Goal: Task Accomplishment & Management: Complete application form

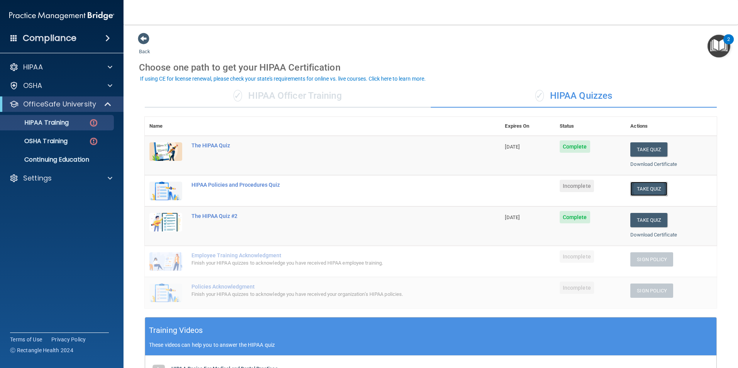
click at [636, 189] on button "Take Quiz" at bounding box center [649, 189] width 37 height 14
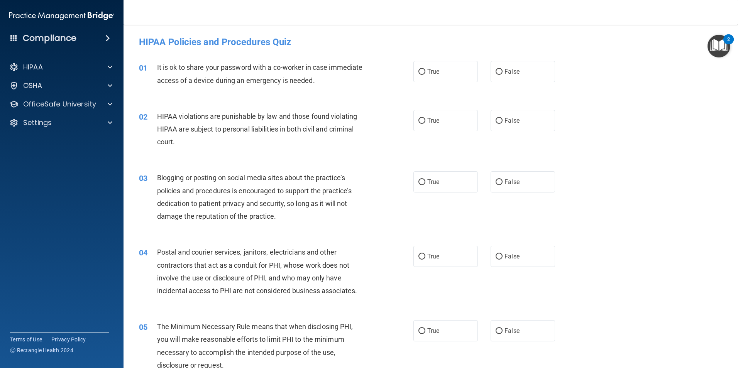
click at [516, 83] on div "01 It is ok to share your password with a co-worker in case immediate access of…" at bounding box center [430, 75] width 595 height 49
click at [516, 81] on label "False" at bounding box center [523, 71] width 64 height 21
click at [503, 75] on input "False" at bounding box center [499, 72] width 7 height 6
radio input "true"
click at [433, 122] on span "True" at bounding box center [433, 120] width 12 height 7
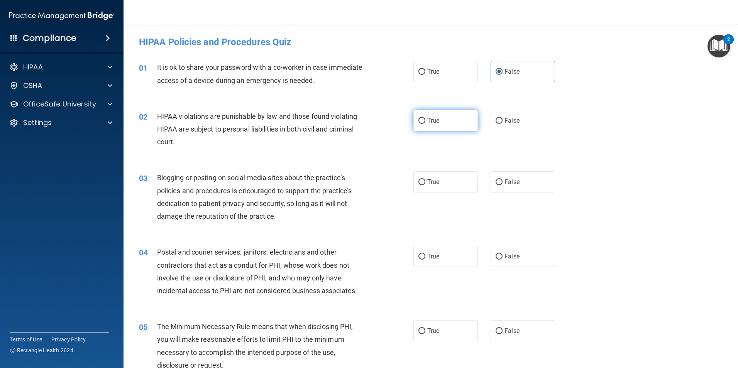
click at [426, 122] on input "True" at bounding box center [422, 121] width 7 height 6
radio input "true"
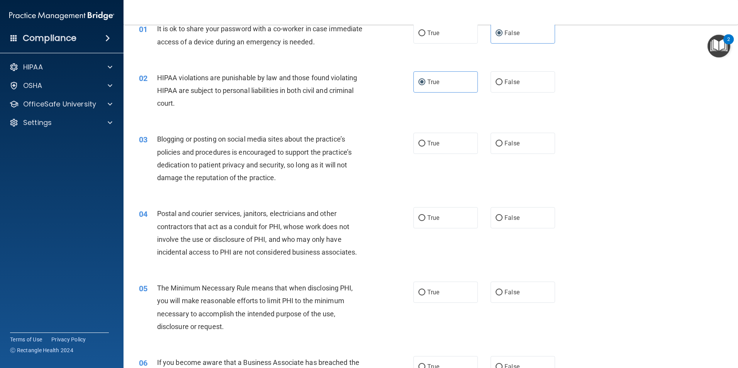
scroll to position [77, 0]
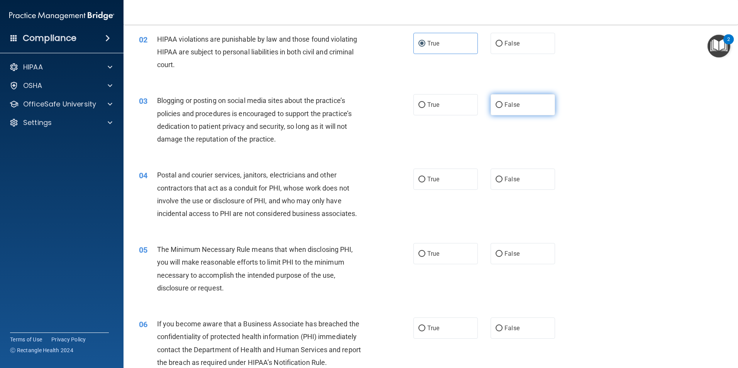
click at [505, 111] on label "False" at bounding box center [523, 104] width 64 height 21
click at [503, 108] on input "False" at bounding box center [499, 105] width 7 height 6
radio input "true"
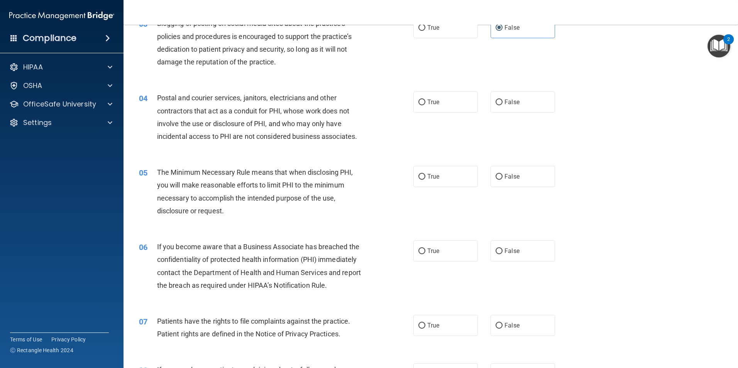
scroll to position [116, 0]
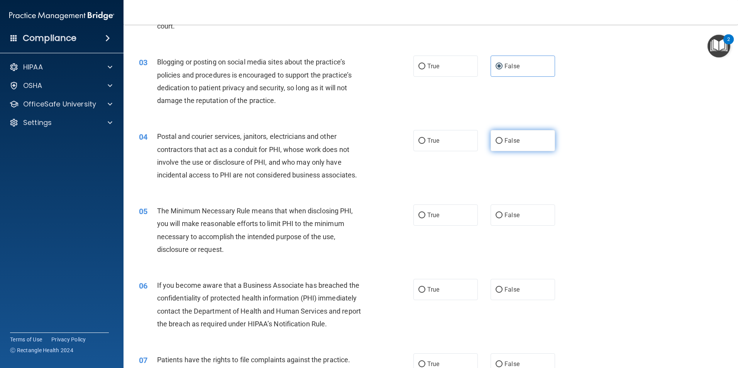
click at [520, 145] on label "False" at bounding box center [523, 140] width 64 height 21
click at [503, 144] on input "False" at bounding box center [499, 141] width 7 height 6
radio input "true"
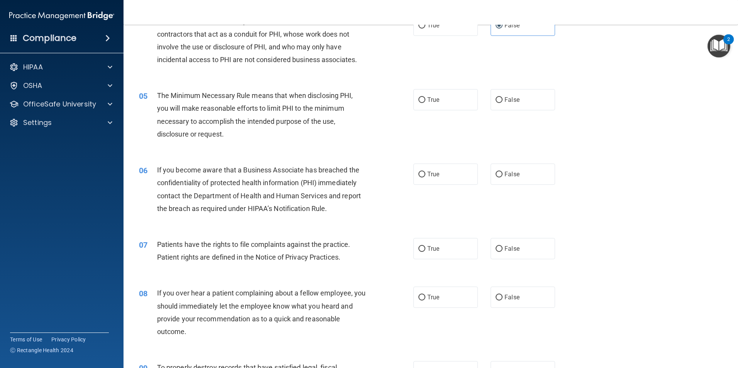
scroll to position [232, 0]
click at [491, 109] on label "False" at bounding box center [523, 99] width 64 height 21
click at [496, 103] on input "False" at bounding box center [499, 100] width 7 height 6
radio input "true"
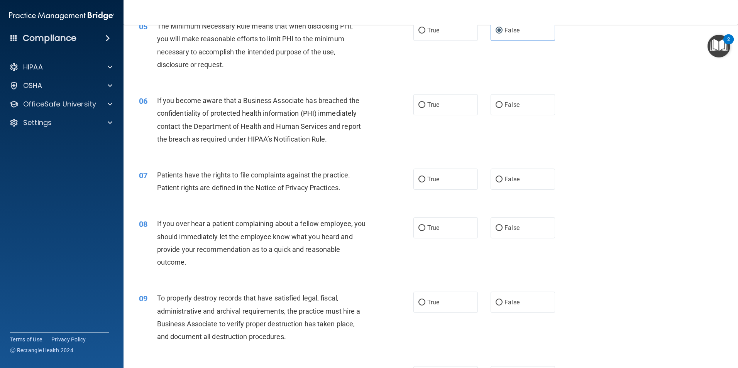
scroll to position [309, 0]
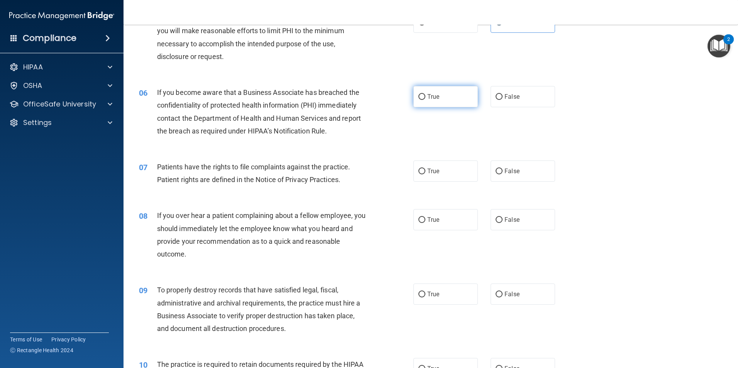
click at [427, 100] on span "True" at bounding box center [433, 96] width 12 height 7
click at [426, 100] on input "True" at bounding box center [422, 97] width 7 height 6
radio input "true"
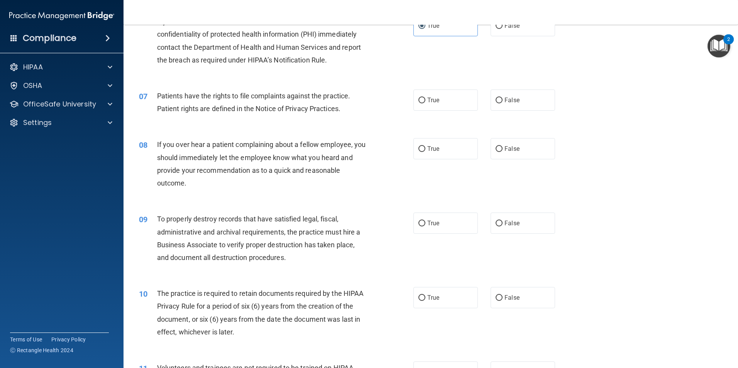
scroll to position [386, 0]
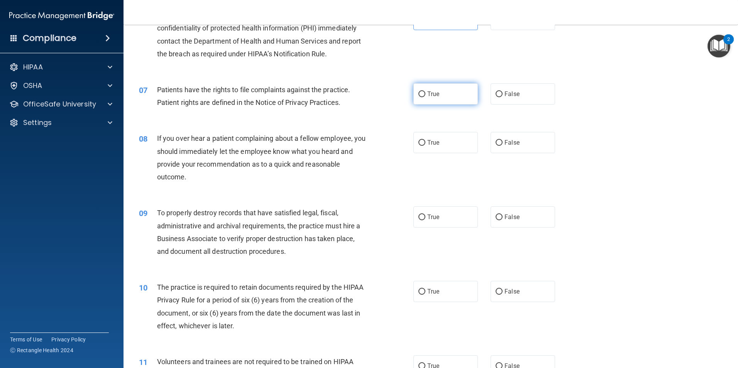
click at [436, 95] on span "True" at bounding box center [433, 93] width 12 height 7
click at [426, 95] on input "True" at bounding box center [422, 95] width 7 height 6
radio input "true"
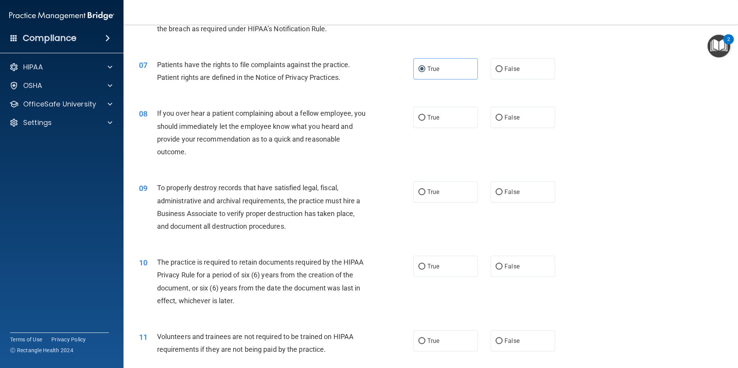
scroll to position [425, 0]
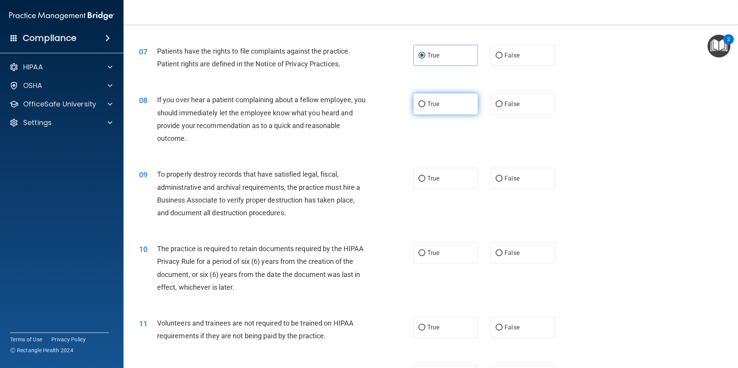
click at [430, 102] on span "True" at bounding box center [433, 103] width 12 height 7
click at [426, 102] on input "True" at bounding box center [422, 105] width 7 height 6
radio input "true"
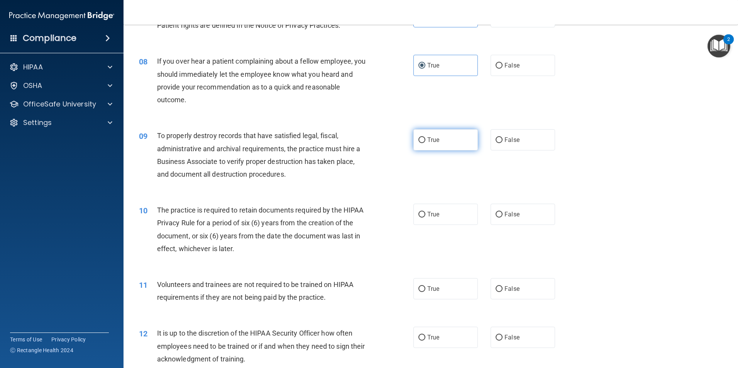
click at [420, 148] on label "True" at bounding box center [446, 139] width 64 height 21
click at [420, 143] on input "True" at bounding box center [422, 140] width 7 height 6
radio input "true"
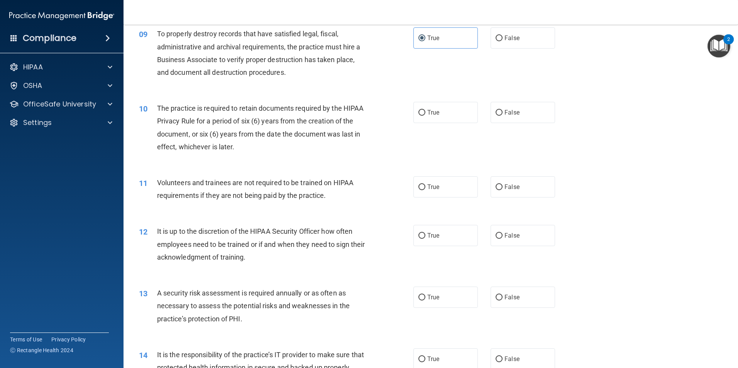
scroll to position [579, 0]
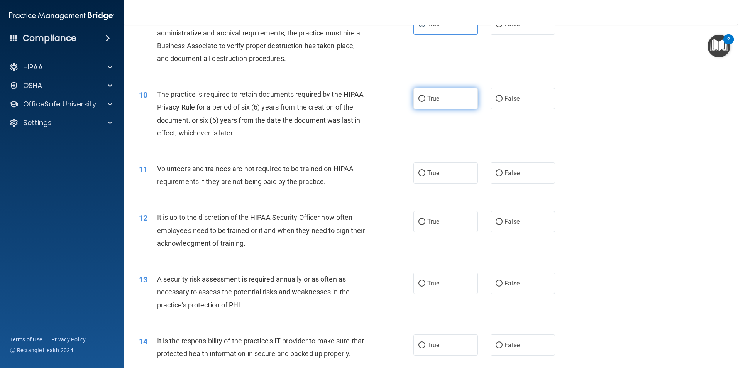
click at [428, 103] on label "True" at bounding box center [446, 98] width 64 height 21
click at [426, 102] on input "True" at bounding box center [422, 99] width 7 height 6
radio input "true"
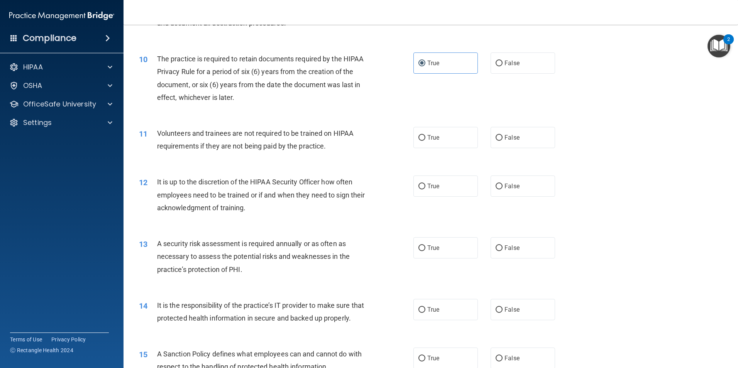
scroll to position [656, 0]
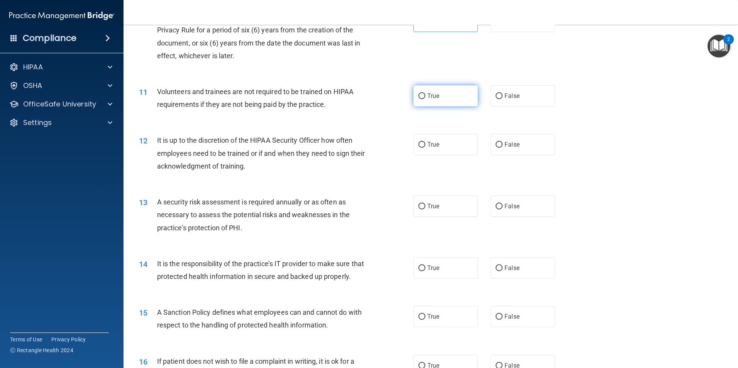
click at [431, 100] on label "True" at bounding box center [446, 95] width 64 height 21
click at [426, 99] on input "True" at bounding box center [422, 96] width 7 height 6
radio input "true"
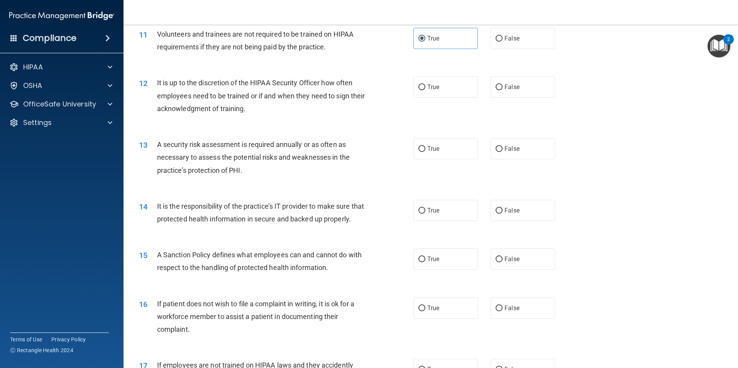
scroll to position [734, 0]
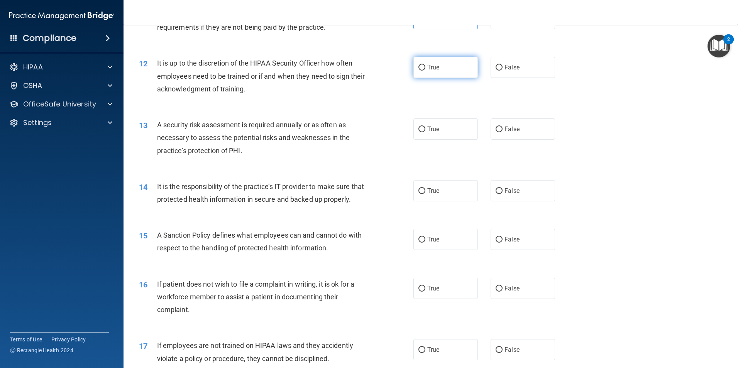
click at [433, 70] on span "True" at bounding box center [433, 67] width 12 height 7
click at [426, 70] on input "True" at bounding box center [422, 68] width 7 height 6
radio input "true"
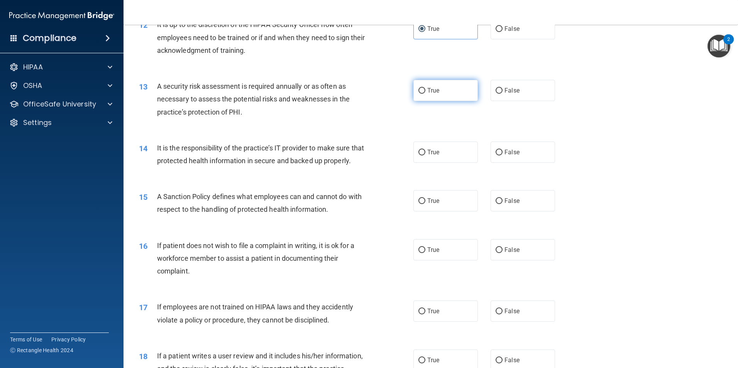
click at [424, 88] on label "True" at bounding box center [446, 90] width 64 height 21
click at [424, 88] on input "True" at bounding box center [422, 91] width 7 height 6
radio input "true"
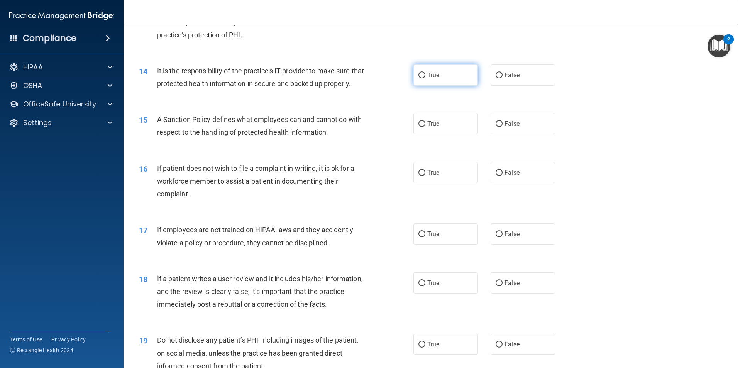
click at [438, 71] on label "True" at bounding box center [446, 74] width 64 height 21
click at [426, 73] on input "True" at bounding box center [422, 76] width 7 height 6
radio input "true"
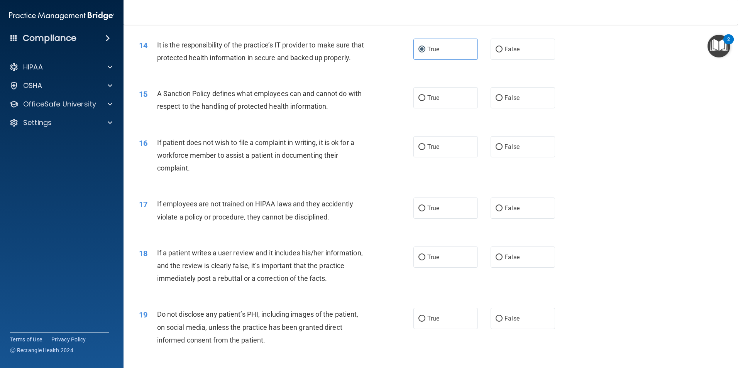
scroll to position [927, 0]
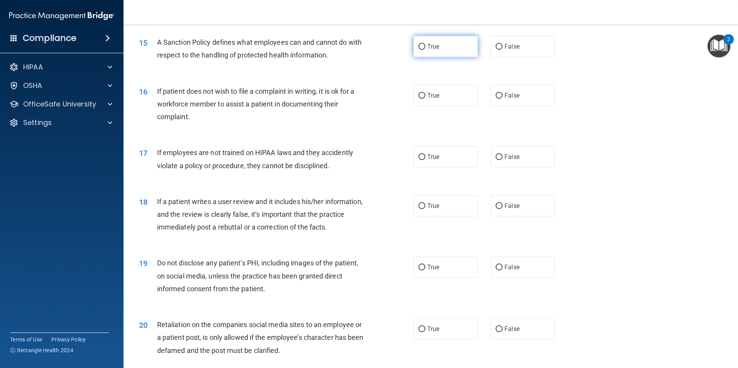
click at [433, 50] on span "True" at bounding box center [433, 46] width 12 height 7
click at [426, 50] on input "True" at bounding box center [422, 47] width 7 height 6
radio input "true"
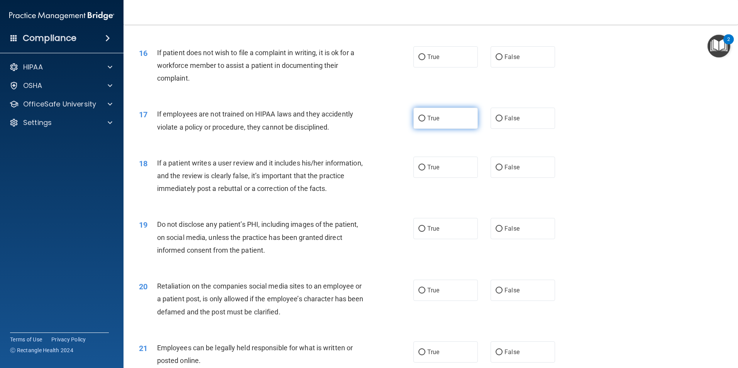
click at [455, 129] on label "True" at bounding box center [446, 118] width 64 height 21
click at [426, 122] on input "True" at bounding box center [422, 119] width 7 height 6
radio input "true"
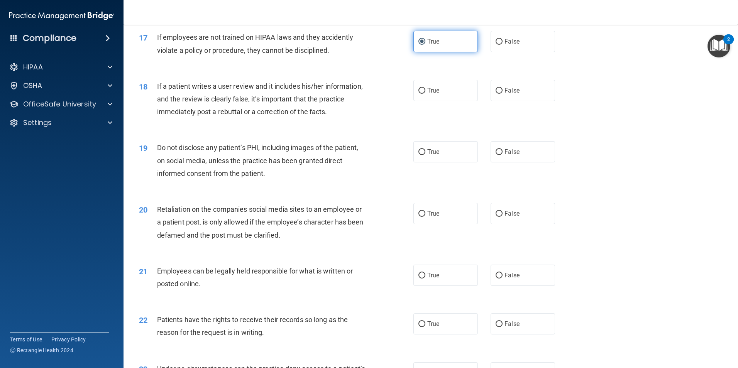
scroll to position [1043, 0]
click at [421, 93] on input "True" at bounding box center [422, 91] width 7 height 6
radio input "true"
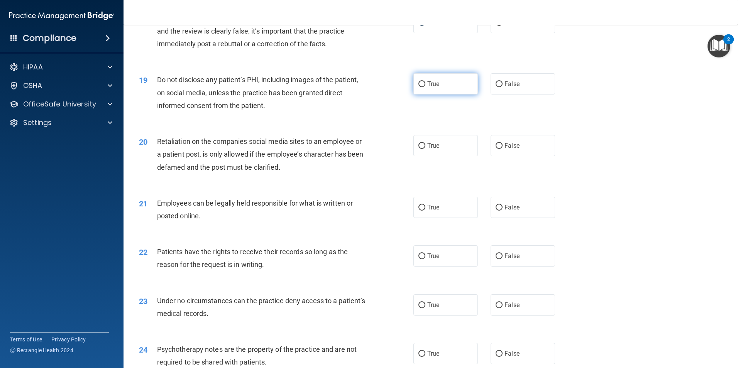
scroll to position [1120, 0]
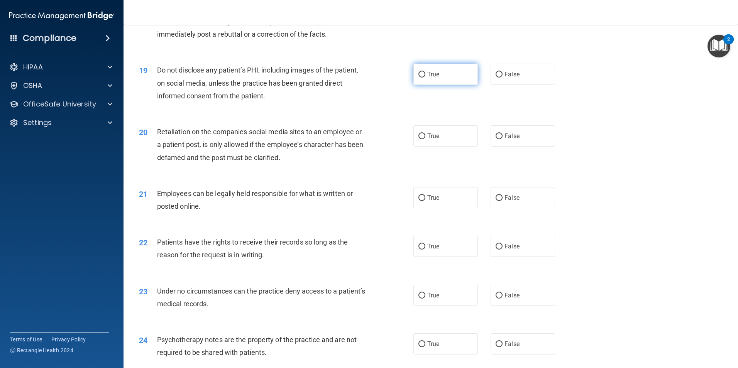
click at [458, 85] on label "True" at bounding box center [446, 74] width 64 height 21
click at [426, 78] on input "True" at bounding box center [422, 75] width 7 height 6
radio input "true"
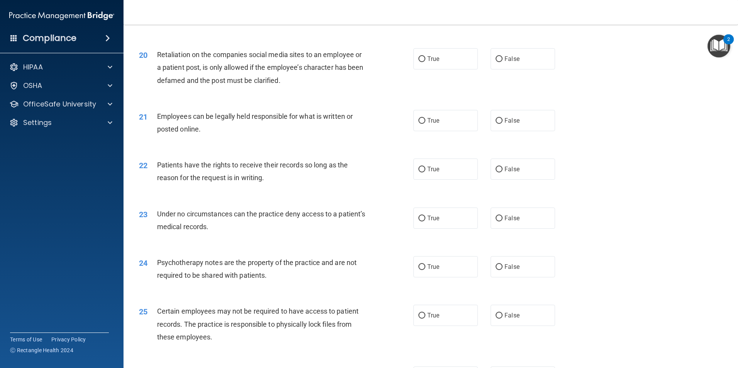
scroll to position [1159, 0]
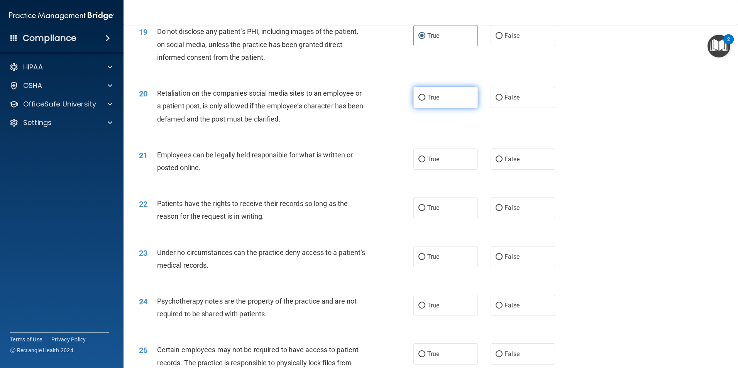
click at [438, 108] on label "True" at bounding box center [446, 97] width 64 height 21
click at [426, 101] on input "True" at bounding box center [422, 98] width 7 height 6
radio input "true"
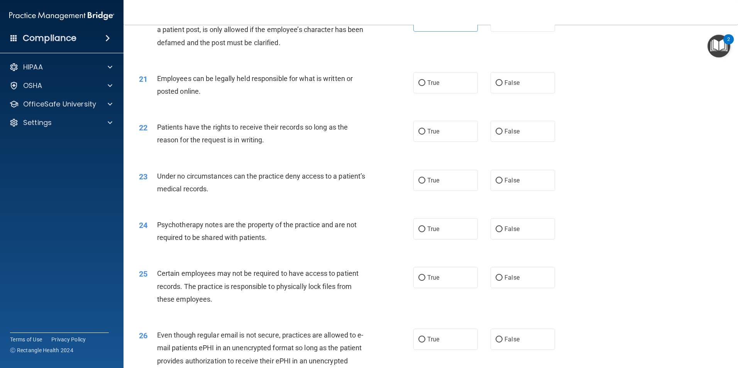
scroll to position [1236, 0]
click at [434, 86] on span "True" at bounding box center [433, 81] width 12 height 7
click at [426, 85] on input "True" at bounding box center [422, 83] width 7 height 6
radio input "true"
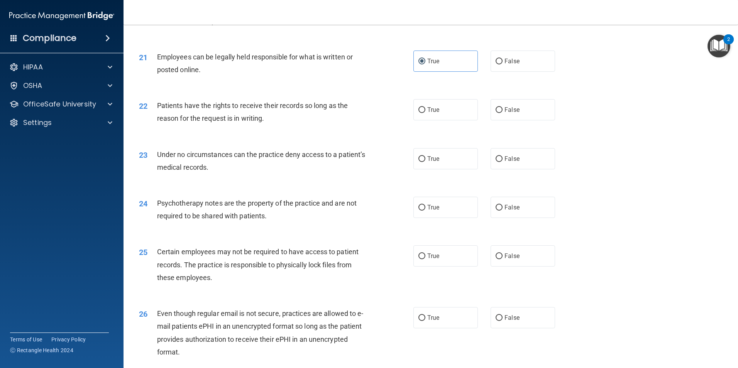
scroll to position [1274, 0]
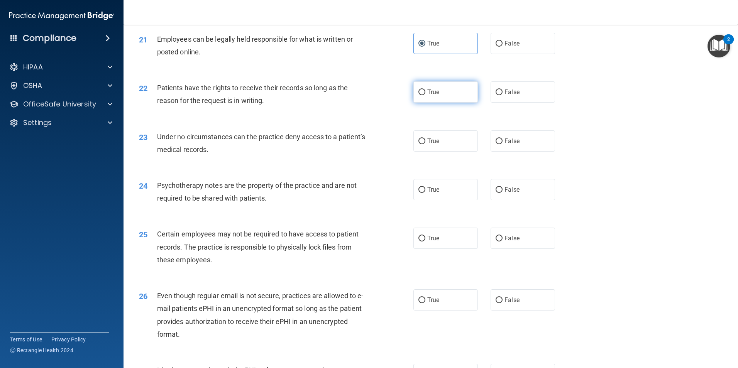
click at [441, 103] on label "True" at bounding box center [446, 91] width 64 height 21
click at [426, 95] on input "True" at bounding box center [422, 93] width 7 height 6
radio input "true"
click at [439, 103] on label "True" at bounding box center [446, 91] width 64 height 21
click at [426, 95] on input "True" at bounding box center [422, 93] width 7 height 6
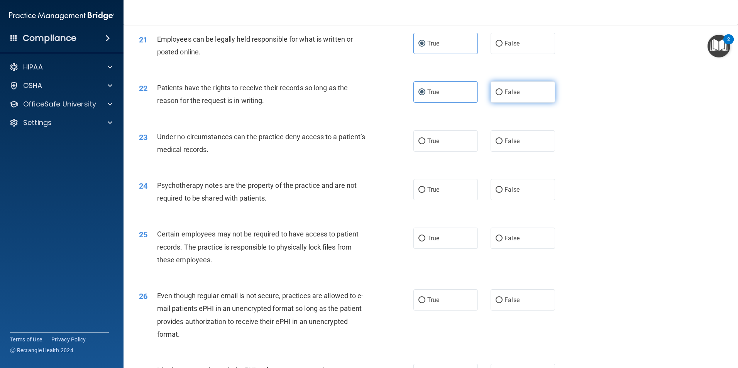
click at [507, 96] on span "False" at bounding box center [512, 91] width 15 height 7
click at [503, 95] on input "False" at bounding box center [499, 93] width 7 height 6
radio input "true"
radio input "false"
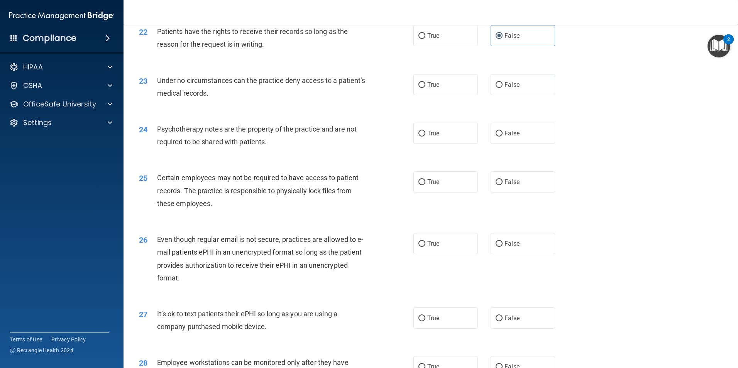
scroll to position [1352, 0]
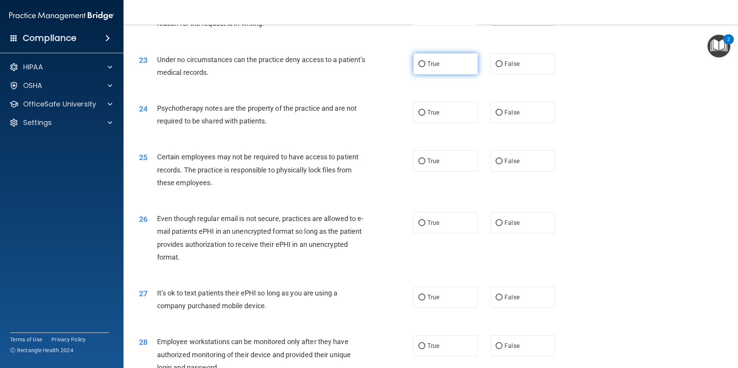
click at [451, 75] on label "True" at bounding box center [446, 63] width 64 height 21
click at [426, 67] on input "True" at bounding box center [422, 64] width 7 height 6
radio input "true"
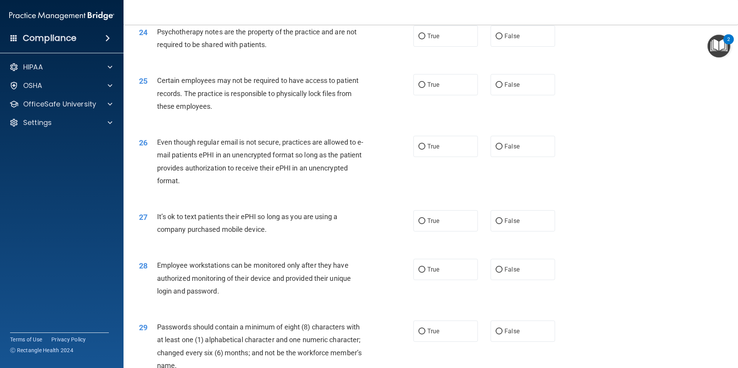
scroll to position [1429, 0]
click at [429, 46] on label "True" at bounding box center [446, 35] width 64 height 21
click at [426, 39] on input "True" at bounding box center [422, 36] width 7 height 6
radio input "true"
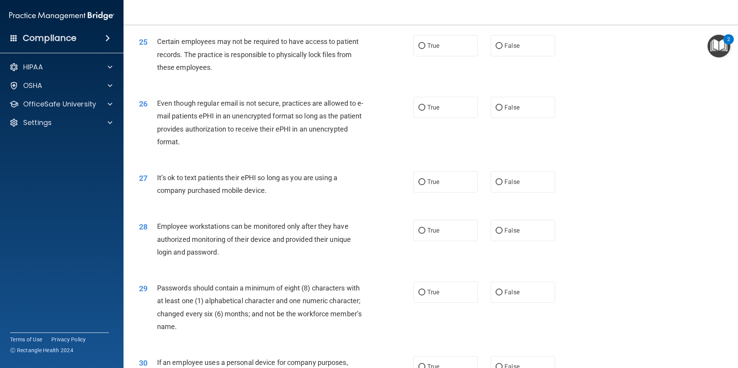
scroll to position [1467, 0]
click at [447, 56] on label "True" at bounding box center [446, 45] width 64 height 21
click at [426, 49] on input "True" at bounding box center [422, 46] width 7 height 6
radio input "true"
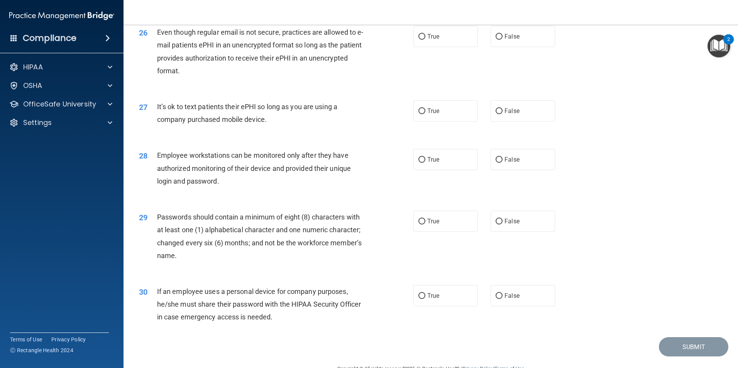
scroll to position [1545, 0]
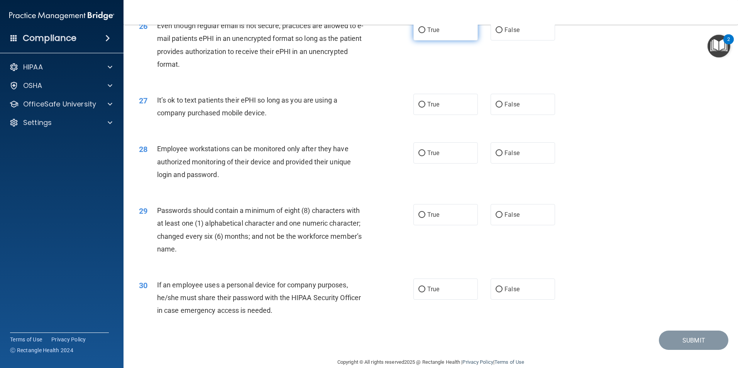
click at [454, 41] on label "True" at bounding box center [446, 29] width 64 height 21
click at [426, 33] on input "True" at bounding box center [422, 30] width 7 height 6
radio input "true"
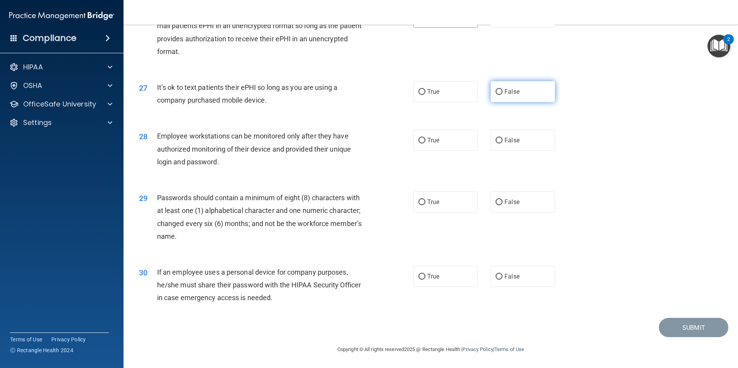
drag, startPoint x: 504, startPoint y: 97, endPoint x: 496, endPoint y: 101, distance: 9.5
click at [503, 97] on label "False" at bounding box center [523, 91] width 64 height 21
click at [503, 95] on input "False" at bounding box center [499, 92] width 7 height 6
radio input "true"
click at [458, 144] on label "True" at bounding box center [446, 140] width 64 height 21
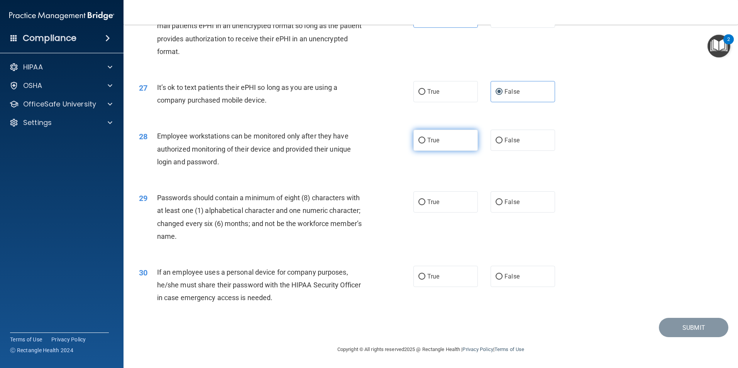
click at [426, 144] on input "True" at bounding box center [422, 141] width 7 height 6
radio input "true"
click at [461, 204] on label "True" at bounding box center [446, 202] width 64 height 21
click at [426, 204] on input "True" at bounding box center [422, 203] width 7 height 6
radio input "true"
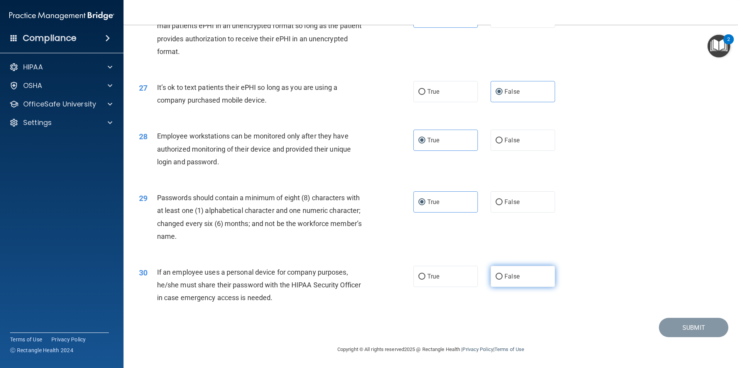
click at [526, 283] on label "False" at bounding box center [523, 276] width 64 height 21
click at [503, 280] on input "False" at bounding box center [499, 277] width 7 height 6
radio input "true"
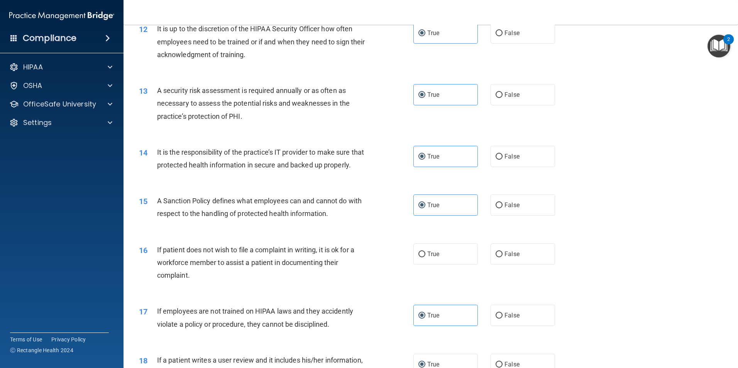
scroll to position [850, 0]
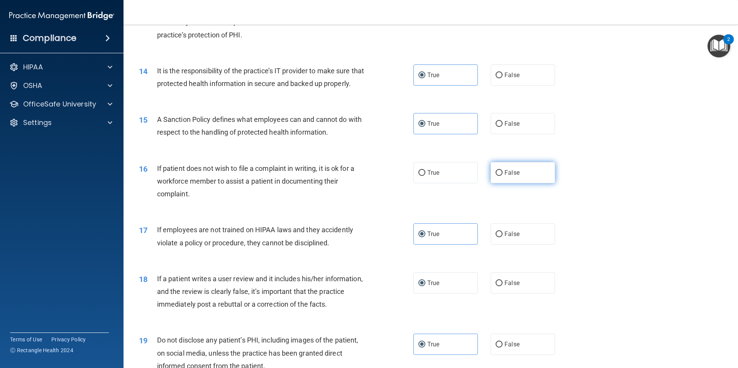
click at [521, 179] on label "False" at bounding box center [523, 172] width 64 height 21
click at [503, 176] on input "False" at bounding box center [499, 173] width 7 height 6
radio input "true"
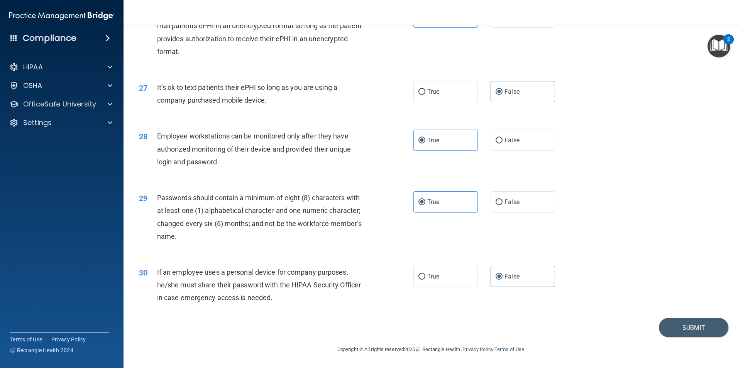
scroll to position [1570, 0]
click at [678, 331] on button "Submit" at bounding box center [694, 328] width 70 height 20
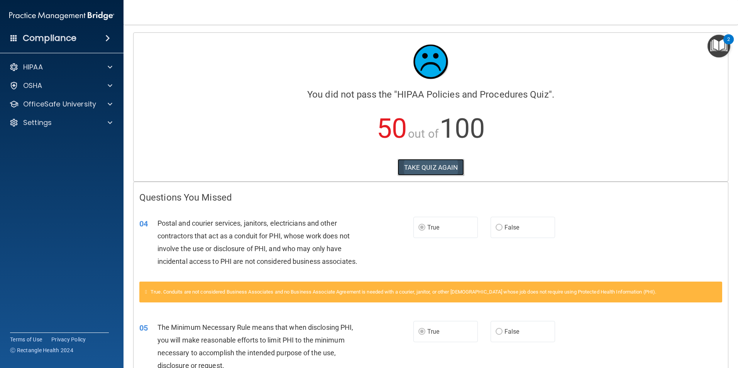
click at [411, 171] on button "TAKE QUIZ AGAIN" at bounding box center [431, 167] width 67 height 17
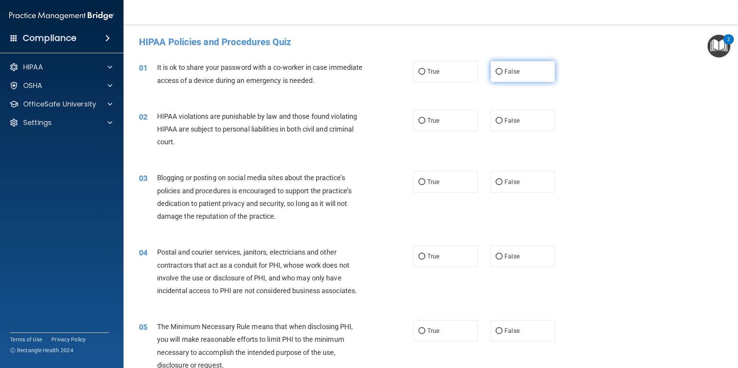
click at [496, 72] on input "False" at bounding box center [499, 72] width 7 height 6
radio input "true"
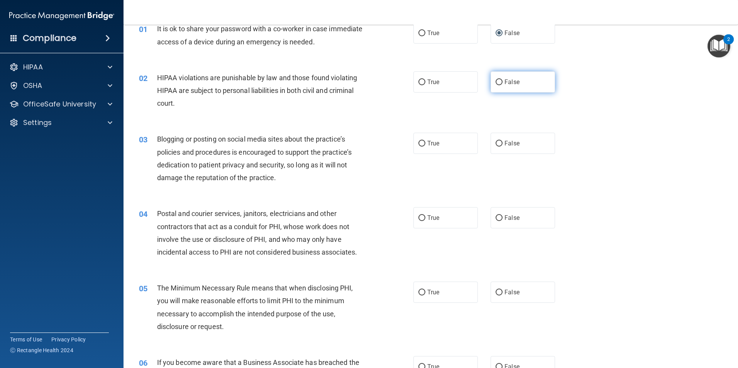
click at [511, 87] on label "False" at bounding box center [523, 81] width 64 height 21
click at [503, 85] on input "False" at bounding box center [499, 83] width 7 height 6
radio input "true"
click at [511, 87] on label "False" at bounding box center [523, 81] width 64 height 21
click at [503, 85] on input "False" at bounding box center [499, 83] width 7 height 6
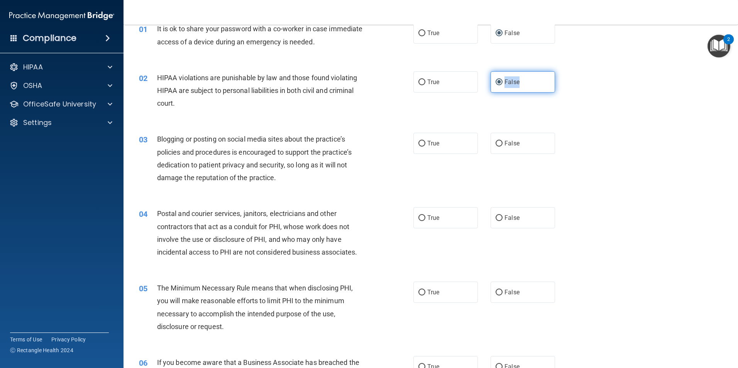
drag, startPoint x: 511, startPoint y: 87, endPoint x: 496, endPoint y: 84, distance: 14.5
click at [496, 84] on input "False" at bounding box center [499, 83] width 7 height 6
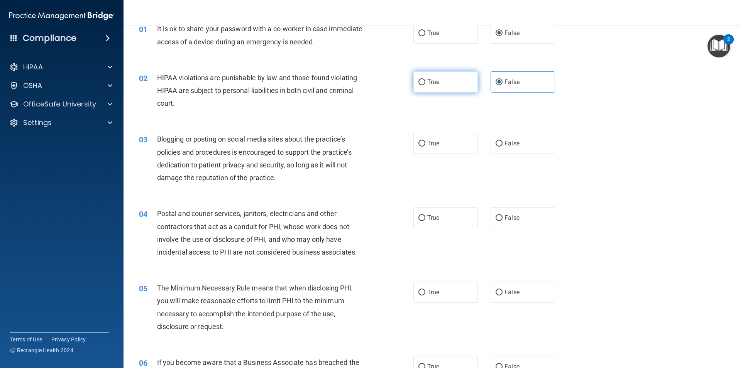
click at [451, 81] on label "True" at bounding box center [446, 81] width 64 height 21
click at [426, 81] on input "True" at bounding box center [422, 83] width 7 height 6
radio input "true"
radio input "false"
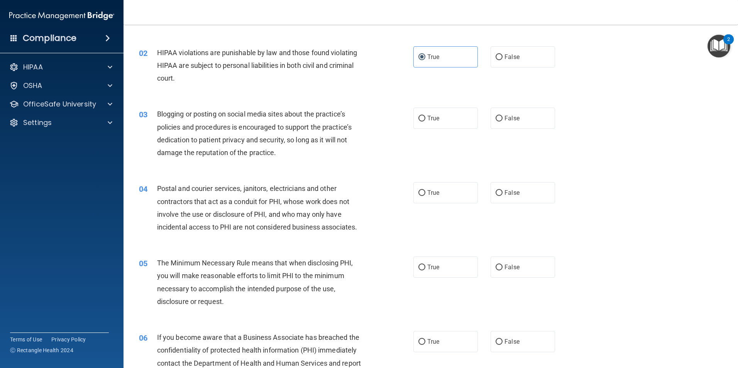
scroll to position [77, 0]
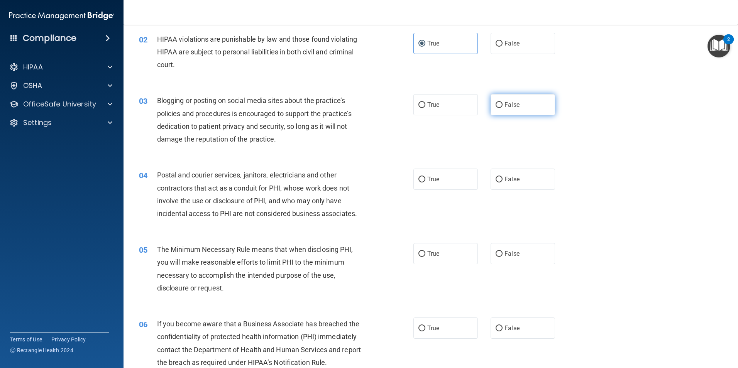
click at [505, 101] on span "False" at bounding box center [512, 104] width 15 height 7
click at [503, 102] on input "False" at bounding box center [499, 105] width 7 height 6
radio input "true"
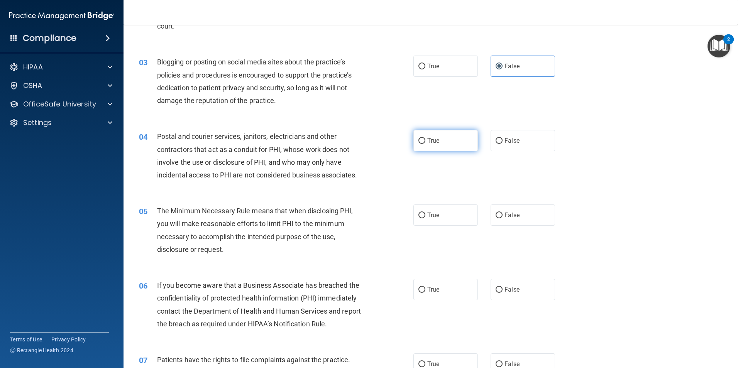
click at [434, 133] on label "True" at bounding box center [446, 140] width 64 height 21
click at [426, 138] on input "True" at bounding box center [422, 141] width 7 height 6
radio input "true"
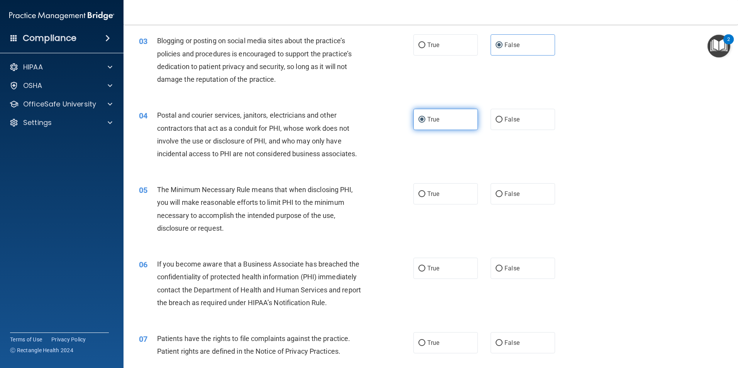
scroll to position [154, 0]
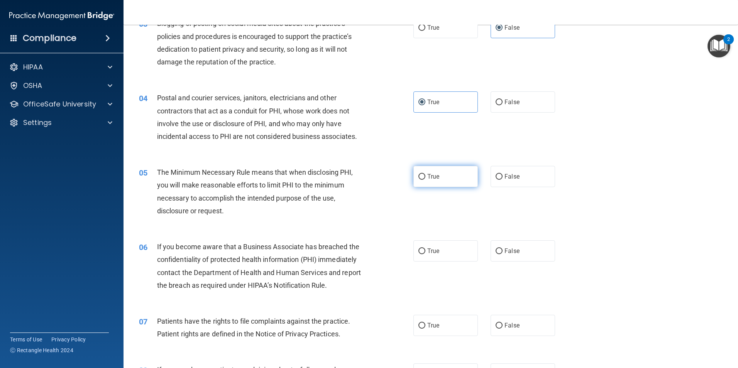
click at [422, 176] on input "True" at bounding box center [422, 177] width 7 height 6
radio input "true"
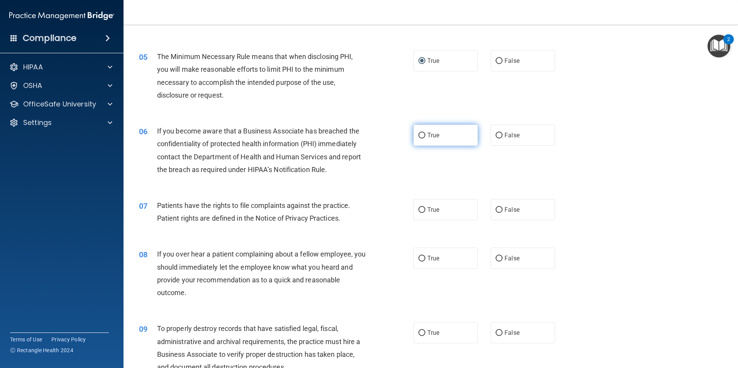
click at [449, 136] on label "True" at bounding box center [446, 135] width 64 height 21
click at [426, 136] on input "True" at bounding box center [422, 136] width 7 height 6
radio input "true"
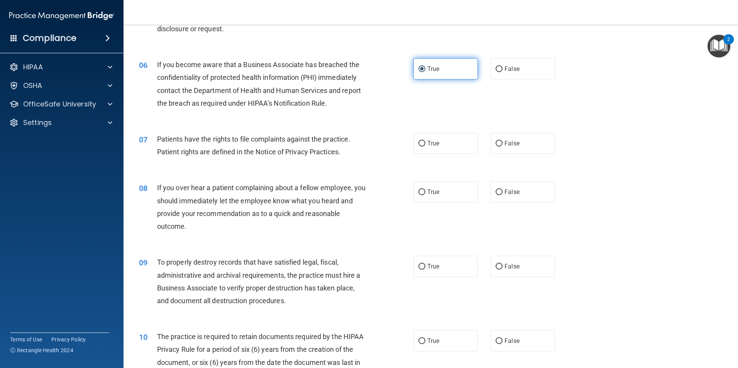
scroll to position [348, 0]
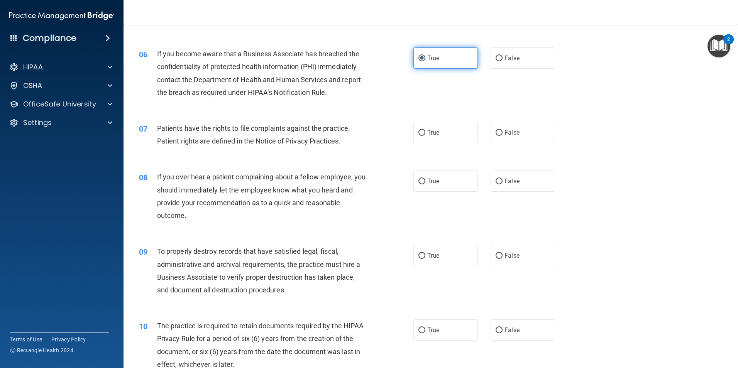
click at [449, 136] on label "True" at bounding box center [446, 132] width 64 height 21
click at [426, 136] on input "True" at bounding box center [422, 133] width 7 height 6
radio input "true"
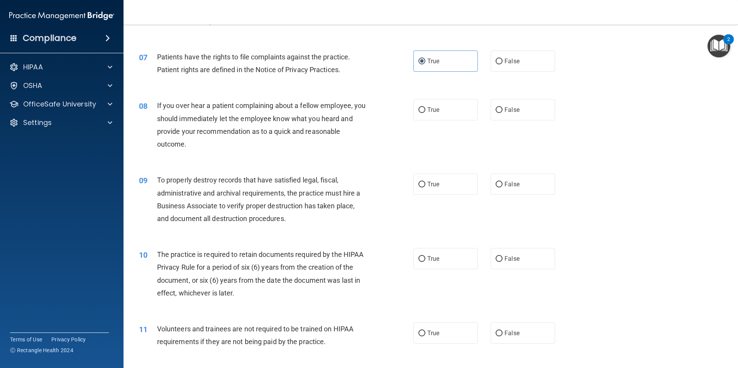
scroll to position [425, 0]
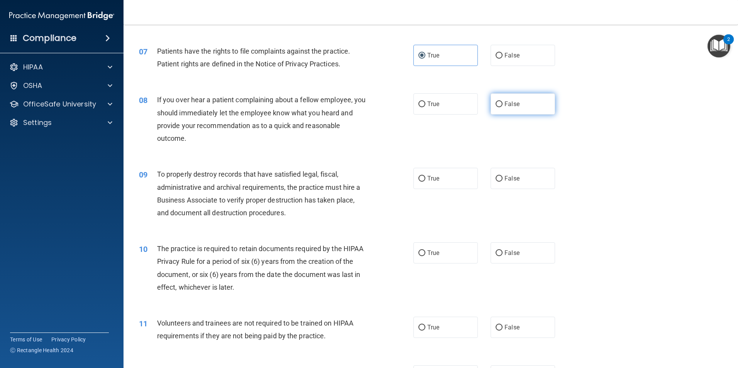
click at [507, 113] on label "False" at bounding box center [523, 103] width 64 height 21
click at [503, 107] on input "False" at bounding box center [499, 105] width 7 height 6
radio input "true"
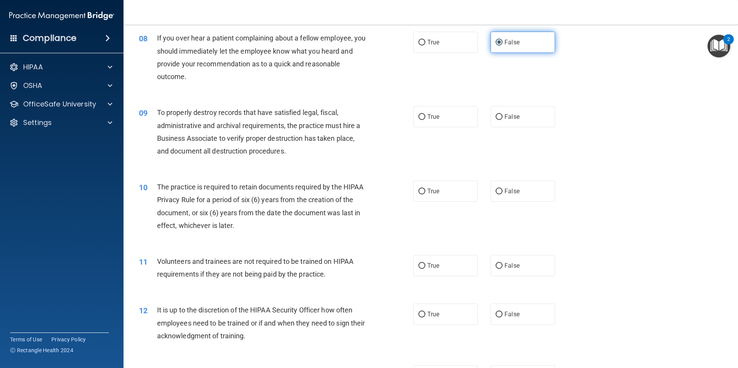
scroll to position [502, 0]
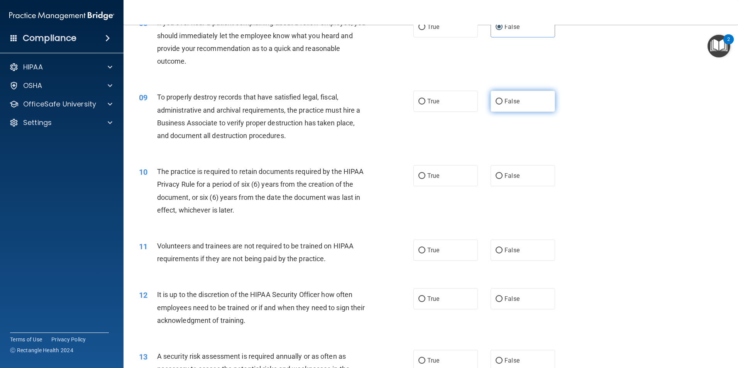
click at [507, 103] on span "False" at bounding box center [512, 101] width 15 height 7
click at [503, 103] on input "False" at bounding box center [499, 102] width 7 height 6
radio input "true"
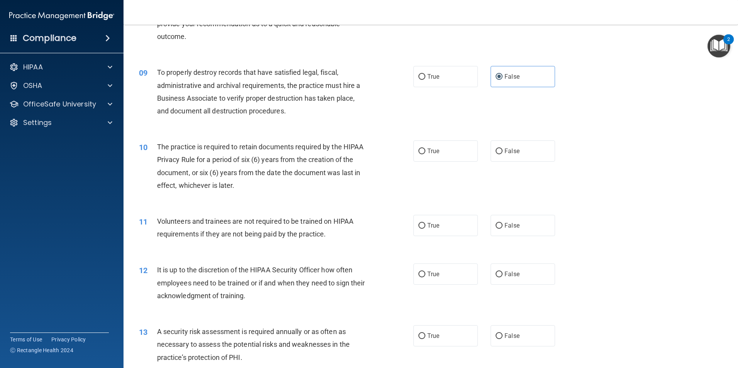
scroll to position [541, 0]
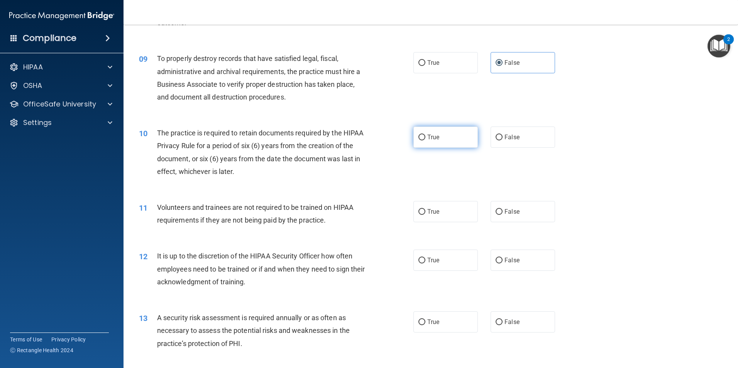
click at [428, 139] on span "True" at bounding box center [433, 137] width 12 height 7
click at [426, 139] on input "True" at bounding box center [422, 138] width 7 height 6
radio input "true"
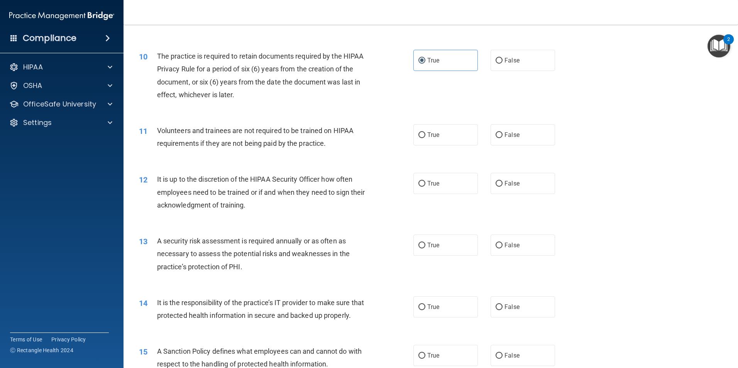
scroll to position [618, 0]
click at [500, 144] on label "False" at bounding box center [523, 134] width 64 height 21
click at [500, 138] on input "False" at bounding box center [499, 135] width 7 height 6
radio input "true"
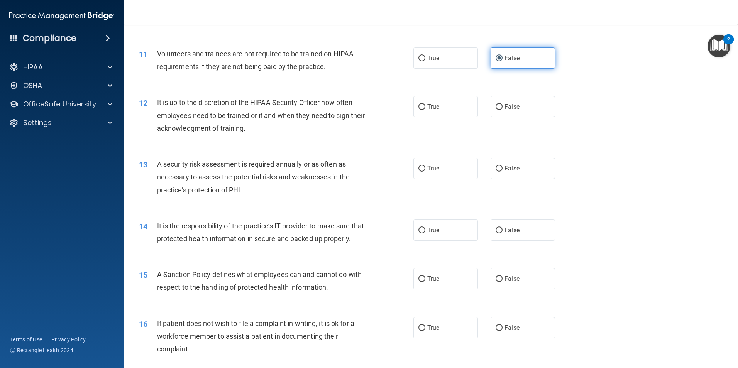
scroll to position [695, 0]
click at [505, 106] on span "False" at bounding box center [512, 105] width 15 height 7
click at [502, 106] on input "False" at bounding box center [499, 106] width 7 height 6
radio input "true"
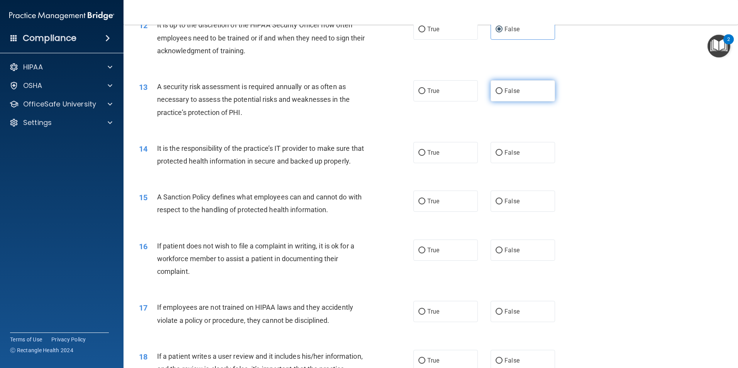
scroll to position [772, 0]
click at [436, 88] on span "True" at bounding box center [433, 90] width 12 height 7
click at [426, 88] on input "True" at bounding box center [422, 91] width 7 height 6
radio input "true"
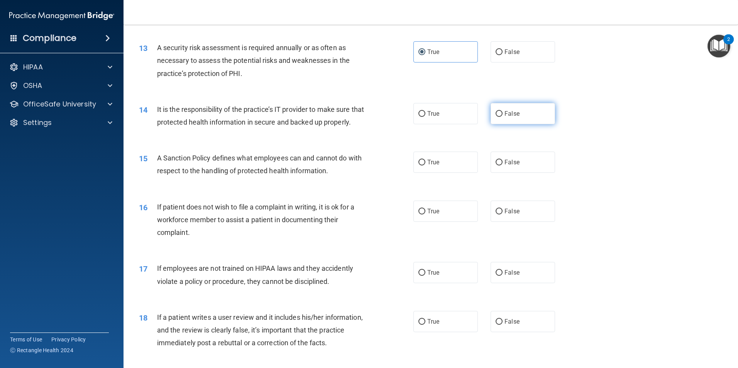
click at [507, 113] on span "False" at bounding box center [512, 113] width 15 height 7
click at [503, 113] on input "False" at bounding box center [499, 114] width 7 height 6
radio input "true"
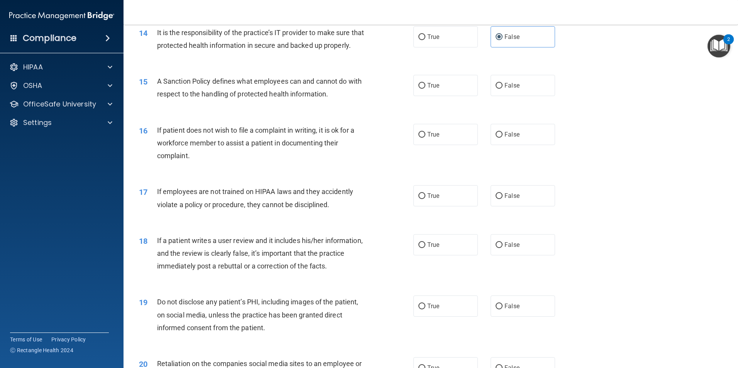
scroll to position [888, 0]
click at [500, 96] on label "False" at bounding box center [523, 85] width 64 height 21
click at [500, 88] on input "False" at bounding box center [499, 86] width 7 height 6
radio input "true"
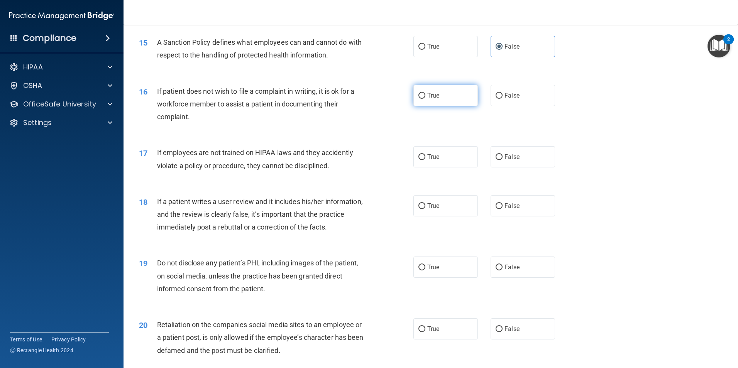
click at [419, 99] on input "True" at bounding box center [422, 96] width 7 height 6
radio input "true"
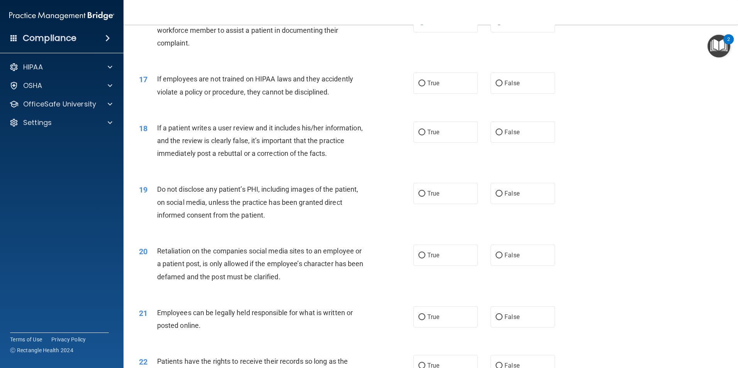
scroll to position [1004, 0]
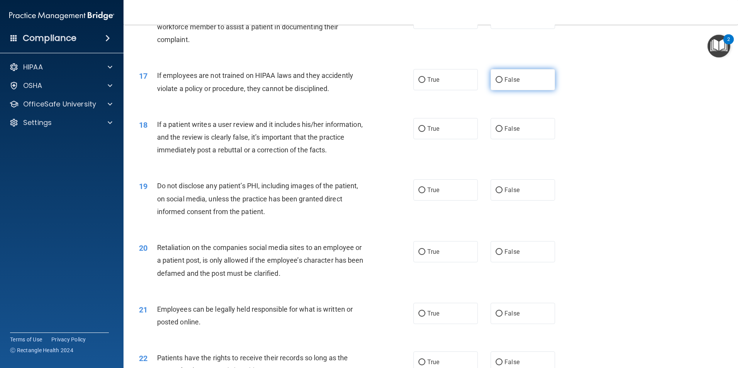
click at [491, 90] on label "False" at bounding box center [523, 79] width 64 height 21
click at [496, 83] on input "False" at bounding box center [499, 80] width 7 height 6
radio input "true"
click at [524, 139] on label "False" at bounding box center [523, 128] width 64 height 21
click at [503, 132] on input "False" at bounding box center [499, 129] width 7 height 6
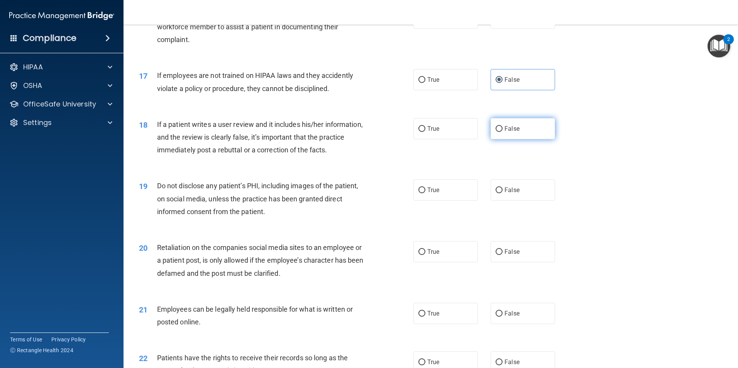
radio input "true"
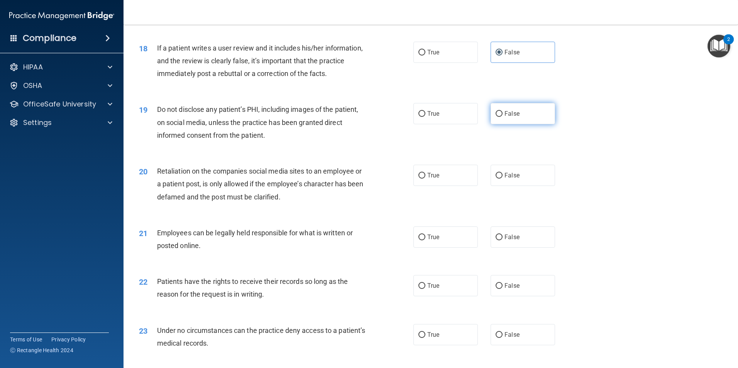
scroll to position [1081, 0]
click at [498, 114] on div "19 Do not disclose any patient’s PHI, including images of the patient, on socia…" at bounding box center [430, 124] width 595 height 62
click at [499, 120] on label "False" at bounding box center [523, 112] width 64 height 21
click at [499, 116] on input "False" at bounding box center [499, 113] width 7 height 6
radio input "true"
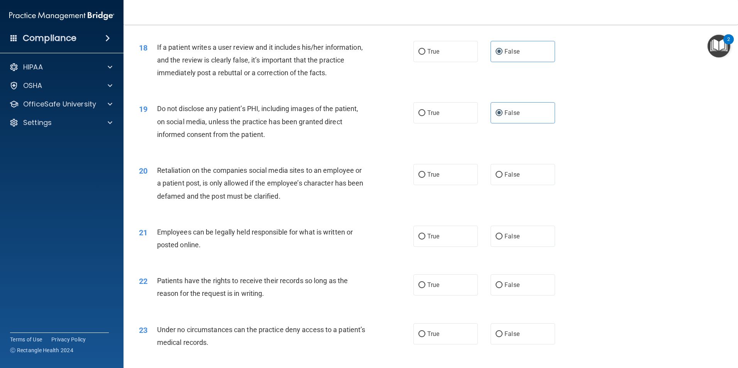
scroll to position [1120, 0]
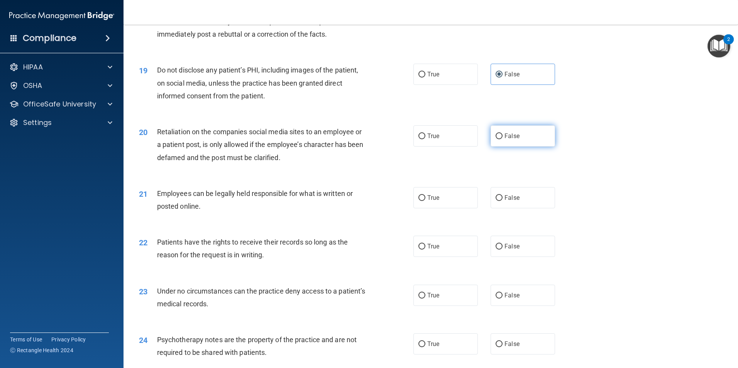
click at [524, 147] on label "False" at bounding box center [523, 136] width 64 height 21
click at [503, 139] on input "False" at bounding box center [499, 137] width 7 height 6
radio input "true"
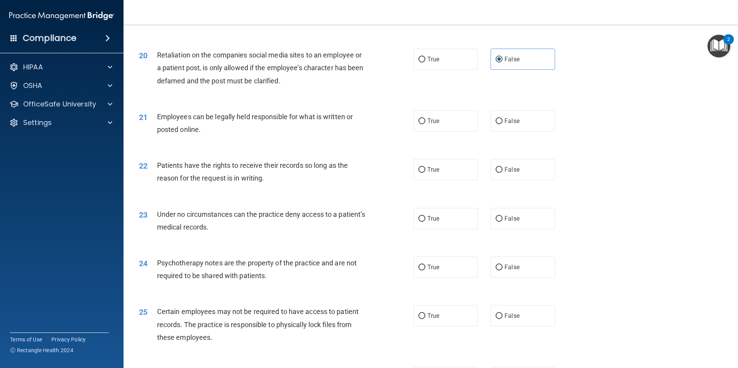
scroll to position [1197, 0]
click at [435, 131] on label "True" at bounding box center [446, 120] width 64 height 21
click at [426, 124] on input "True" at bounding box center [422, 121] width 7 height 6
radio input "true"
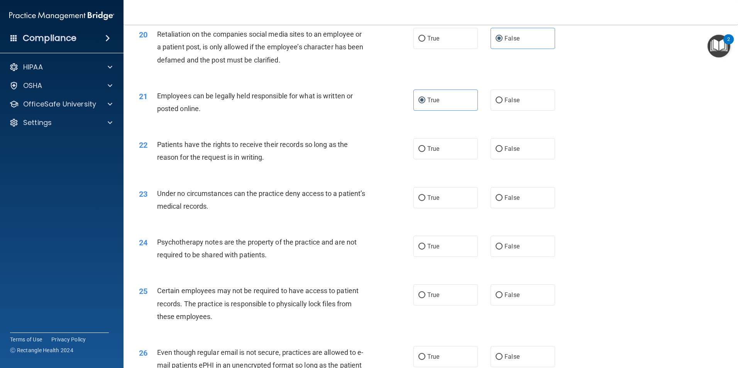
scroll to position [1236, 0]
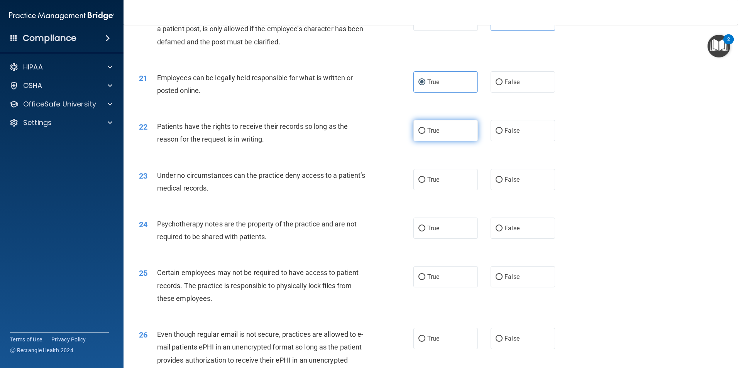
click at [442, 141] on label "True" at bounding box center [446, 130] width 64 height 21
click at [426, 134] on input "True" at bounding box center [422, 131] width 7 height 6
radio input "true"
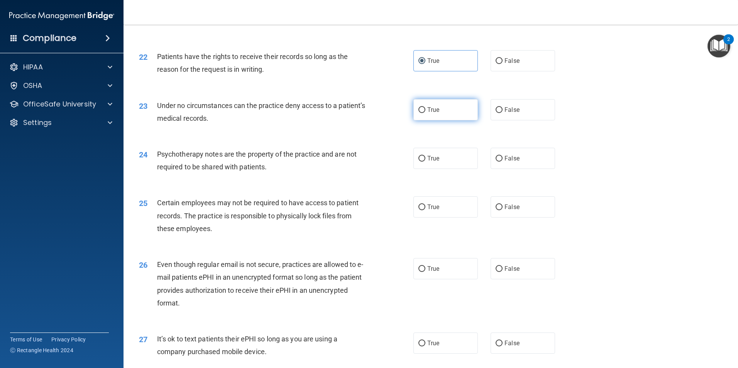
scroll to position [1313, 0]
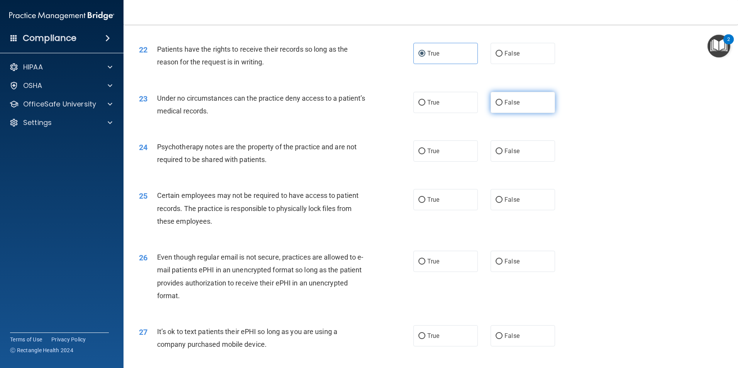
click at [505, 106] on span "False" at bounding box center [512, 102] width 15 height 7
click at [503, 106] on input "False" at bounding box center [499, 103] width 7 height 6
radio input "true"
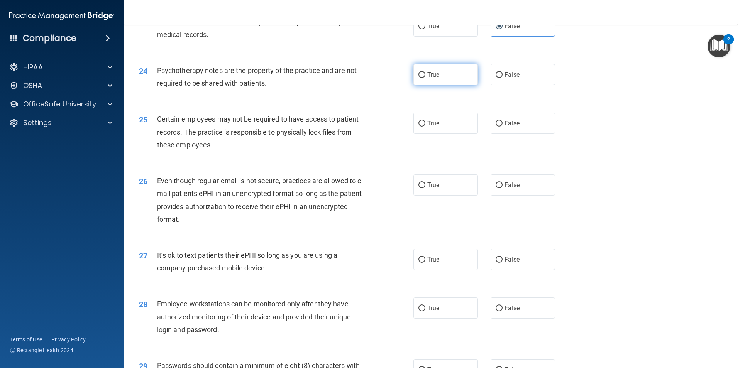
scroll to position [1390, 0]
click at [438, 85] on label "True" at bounding box center [446, 73] width 64 height 21
click at [426, 77] on input "True" at bounding box center [422, 74] width 7 height 6
radio input "true"
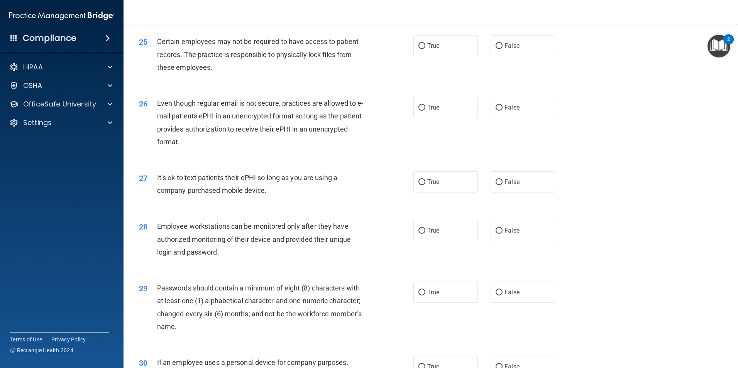
scroll to position [1467, 0]
click at [438, 56] on label "True" at bounding box center [446, 45] width 64 height 21
click at [426, 49] on input "True" at bounding box center [422, 46] width 7 height 6
radio input "true"
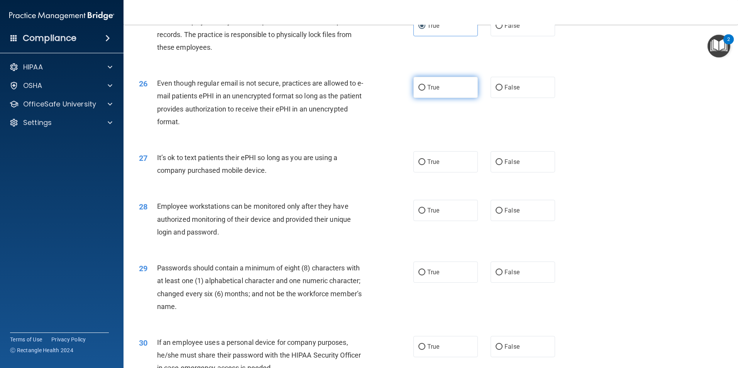
scroll to position [1506, 0]
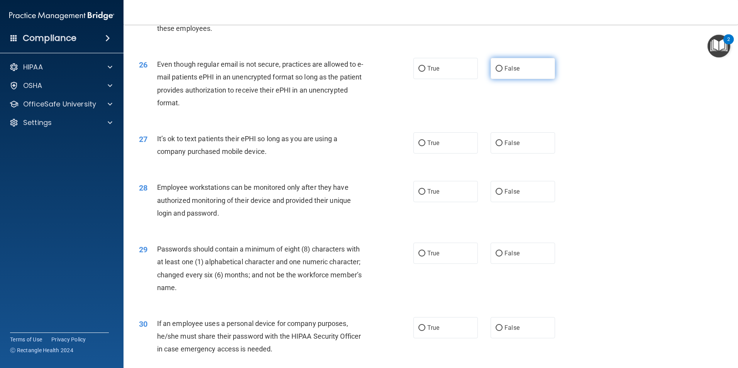
click at [517, 79] on label "False" at bounding box center [523, 68] width 64 height 21
click at [503, 72] on input "False" at bounding box center [499, 69] width 7 height 6
radio input "true"
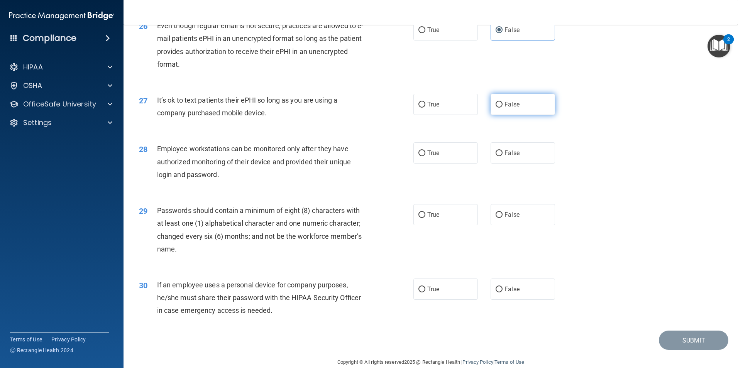
click at [521, 115] on label "False" at bounding box center [523, 104] width 64 height 21
click at [503, 108] on input "False" at bounding box center [499, 105] width 7 height 6
radio input "true"
click at [489, 171] on div "28 Employee workstations can be monitored only after they have authorized monit…" at bounding box center [430, 164] width 595 height 62
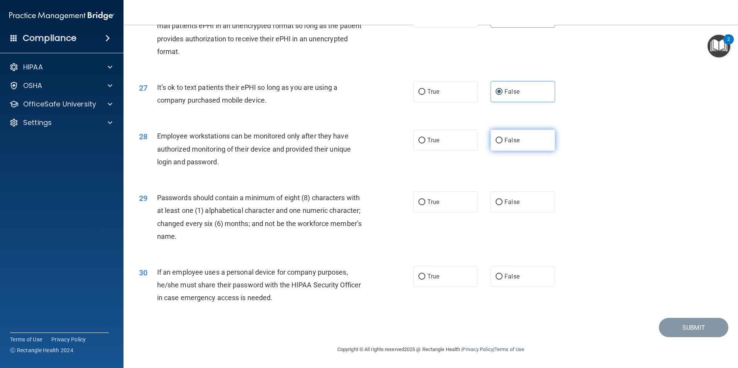
click at [510, 141] on span "False" at bounding box center [512, 140] width 15 height 7
click at [503, 141] on input "False" at bounding box center [499, 141] width 7 height 6
radio input "true"
click at [436, 209] on label "True" at bounding box center [446, 202] width 64 height 21
click at [426, 205] on input "True" at bounding box center [422, 203] width 7 height 6
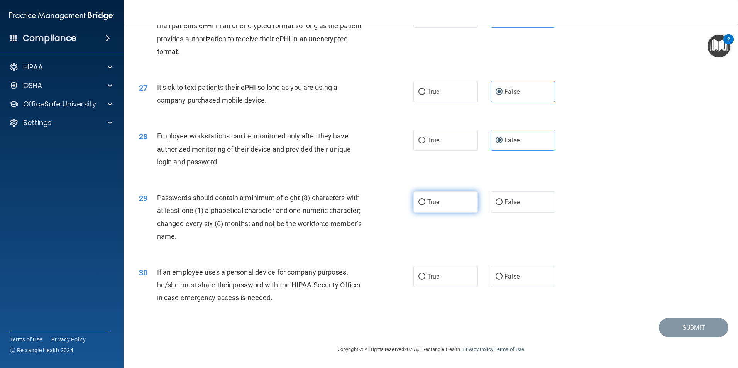
radio input "true"
click at [431, 275] on span "True" at bounding box center [433, 276] width 12 height 7
click at [426, 275] on input "True" at bounding box center [422, 277] width 7 height 6
radio input "true"
click at [687, 327] on button "Submit" at bounding box center [694, 328] width 70 height 20
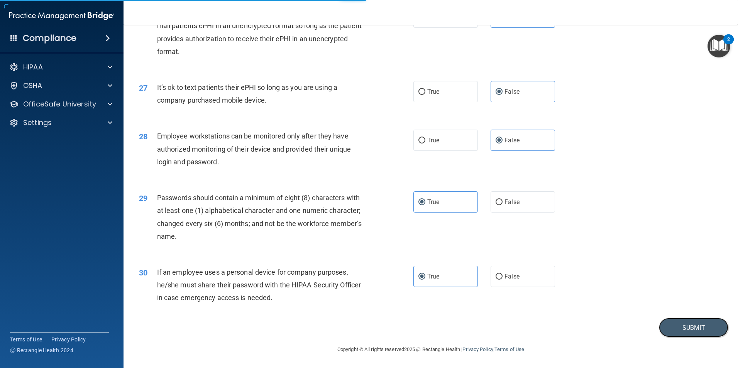
click at [659, 318] on button "Submit" at bounding box center [694, 328] width 70 height 20
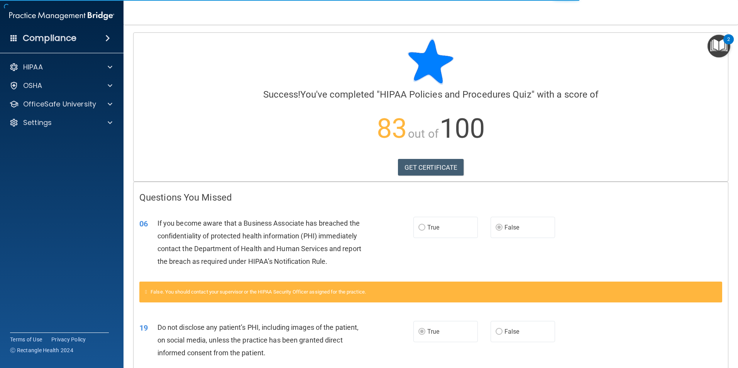
scroll to position [346, 0]
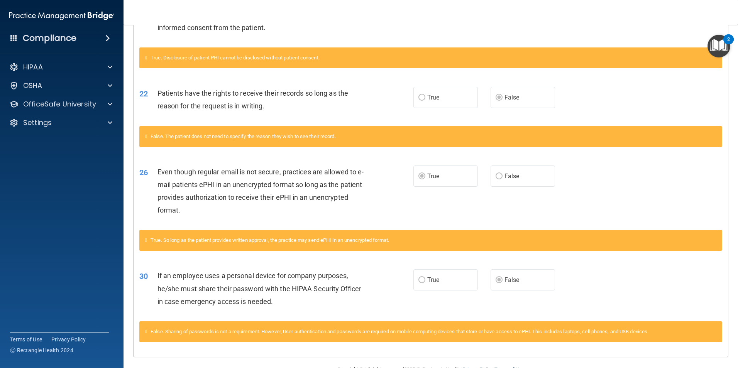
scroll to position [346, 0]
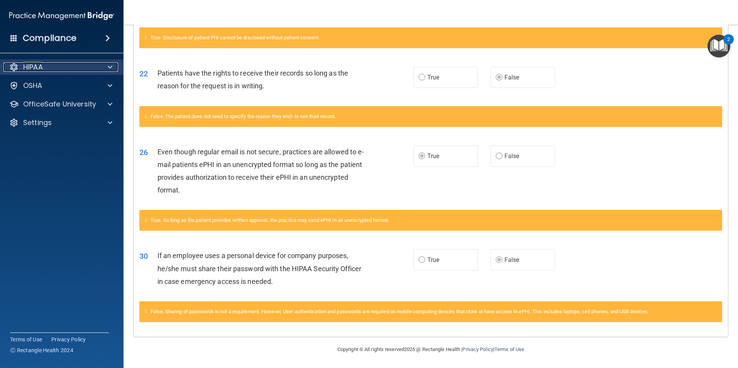
click at [112, 68] on span at bounding box center [110, 67] width 5 height 9
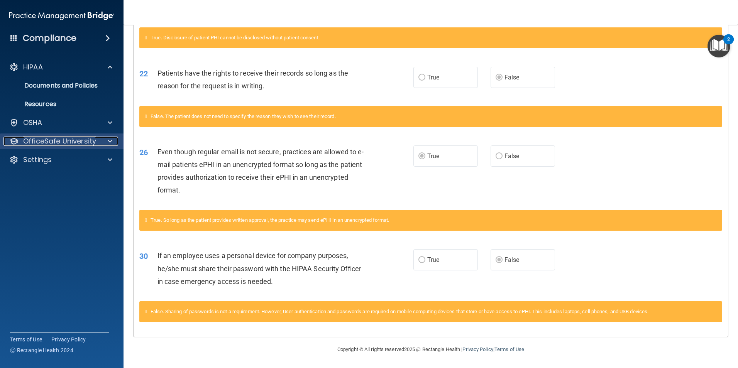
click at [111, 141] on span at bounding box center [110, 141] width 5 height 9
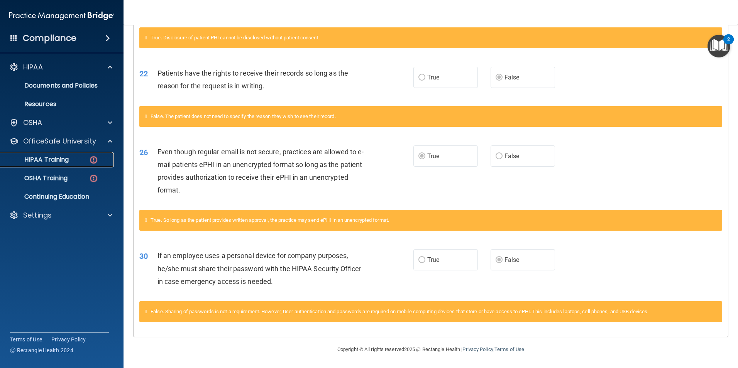
click at [62, 161] on p "HIPAA Training" at bounding box center [37, 160] width 64 height 8
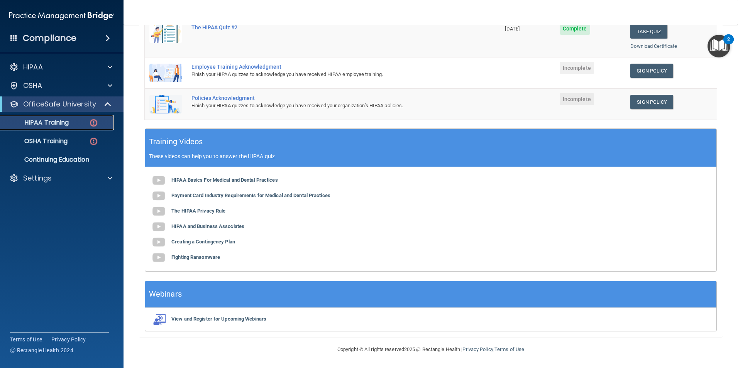
scroll to position [42, 0]
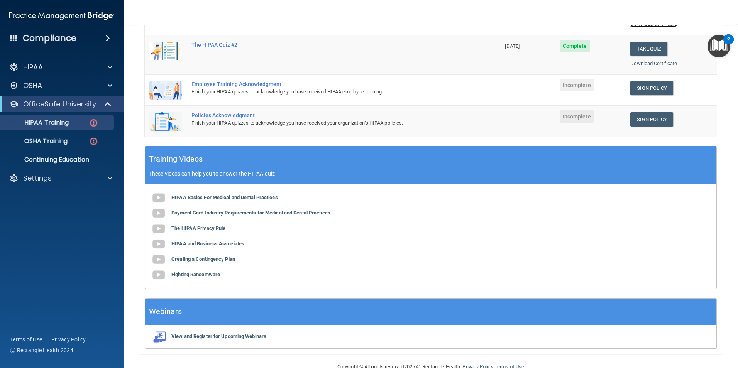
click at [646, 163] on div "✓ HIPAA Officer Training ✓ HIPAA Quizzes Name Expires On Status Actions The HIP…" at bounding box center [431, 127] width 584 height 456
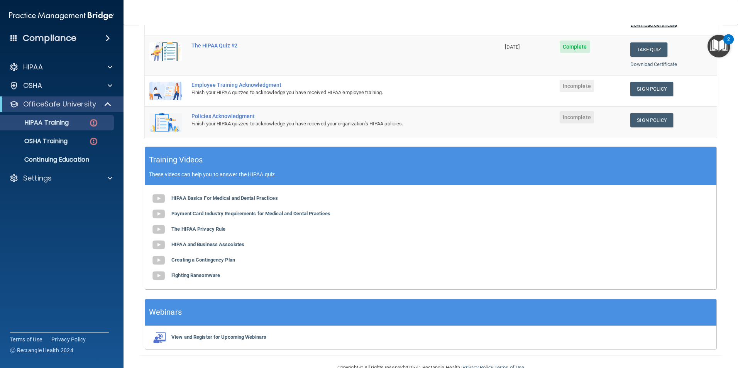
scroll to position [197, 0]
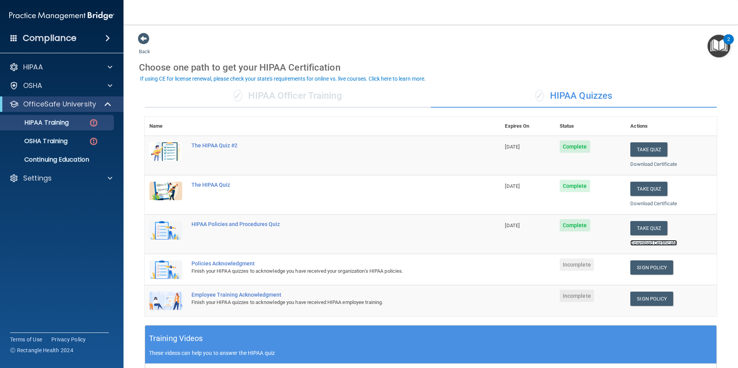
click at [645, 244] on link "Download Certificate" at bounding box center [654, 243] width 47 height 6
click at [54, 138] on p "OSHA Training" at bounding box center [36, 141] width 63 height 8
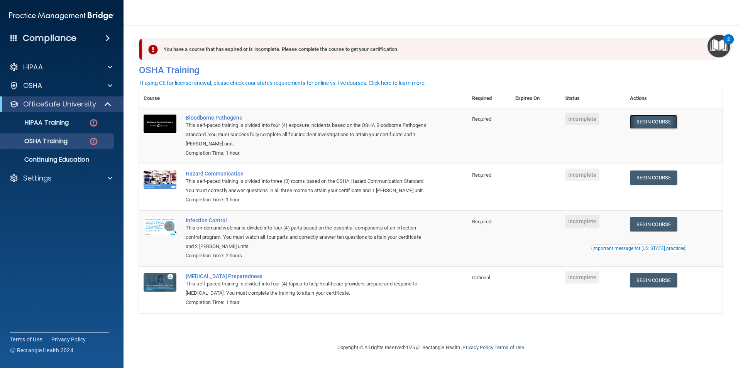
click at [652, 122] on link "Begin Course" at bounding box center [653, 122] width 47 height 14
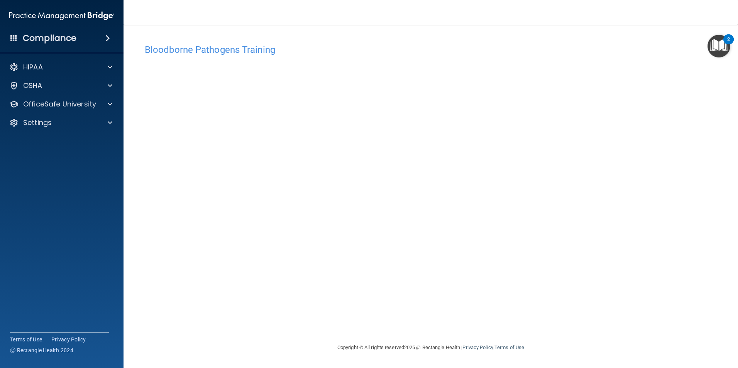
click at [297, 341] on div "Copyright © All rights reserved 2025 @ Rectangle Health | Privacy Policy | Term…" at bounding box center [431, 348] width 282 height 25
click at [112, 103] on div at bounding box center [108, 104] width 19 height 9
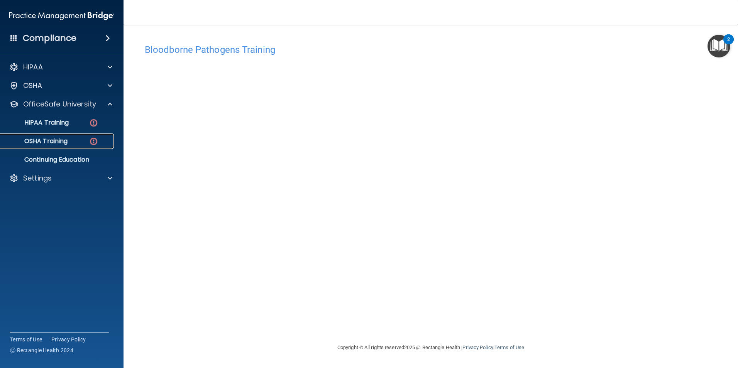
click at [65, 139] on p "OSHA Training" at bounding box center [36, 141] width 63 height 8
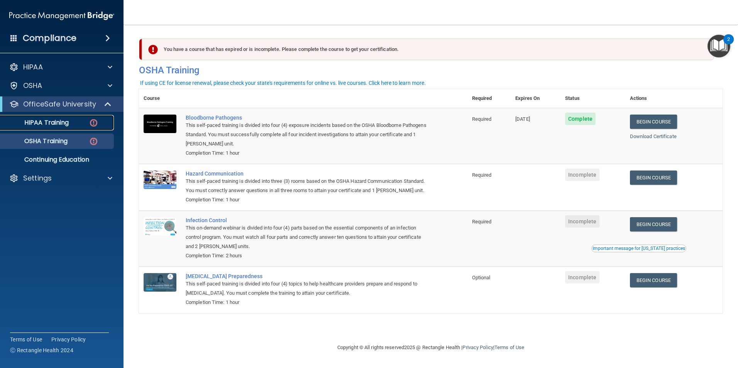
click at [50, 122] on p "HIPAA Training" at bounding box center [37, 123] width 64 height 8
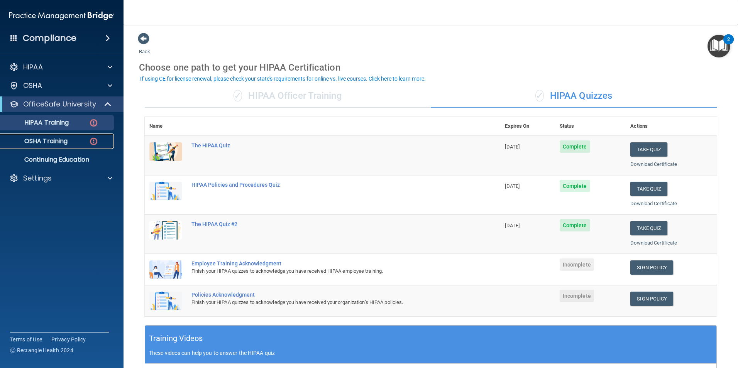
click at [91, 146] on img at bounding box center [94, 142] width 10 height 10
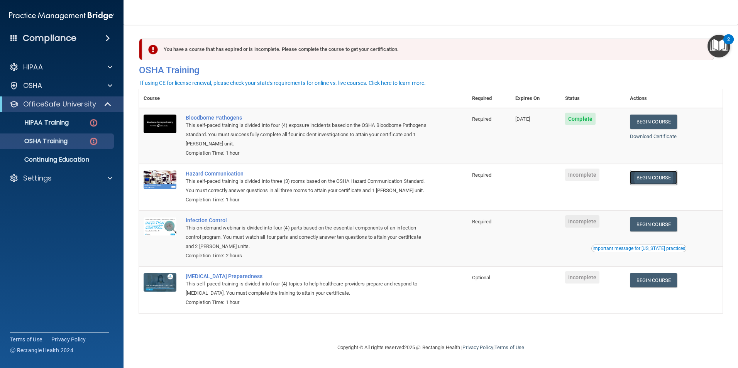
click at [650, 180] on link "Begin Course" at bounding box center [653, 178] width 47 height 14
click at [655, 181] on link "Begin Course" at bounding box center [653, 178] width 47 height 14
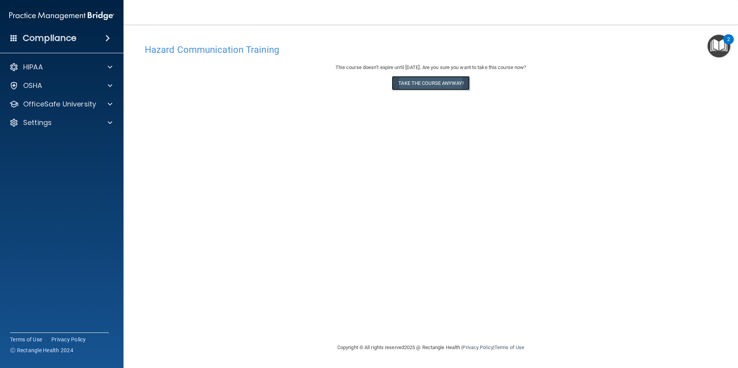
click at [433, 86] on button "Take the course anyway!" at bounding box center [431, 83] width 78 height 14
click at [561, 95] on div "Hazard Communication Training This course doesn’t expire until [DATE]. Are you …" at bounding box center [431, 191] width 584 height 303
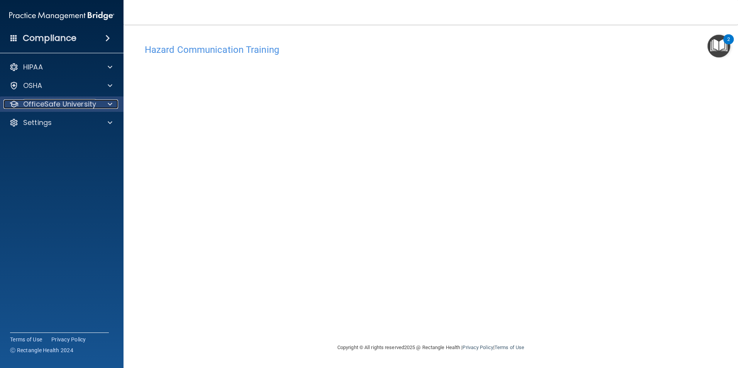
click at [105, 102] on div at bounding box center [108, 104] width 19 height 9
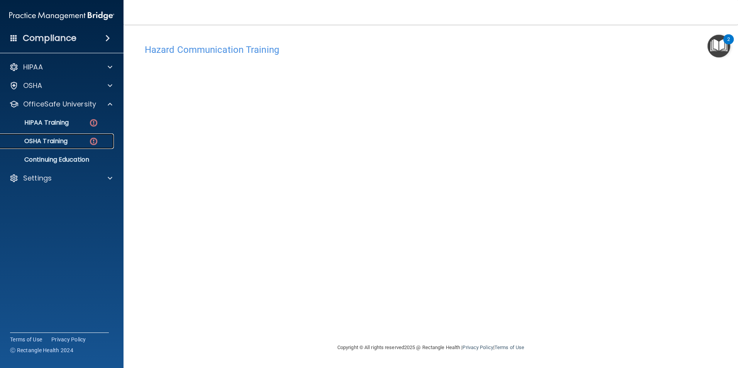
click at [45, 142] on p "OSHA Training" at bounding box center [36, 141] width 63 height 8
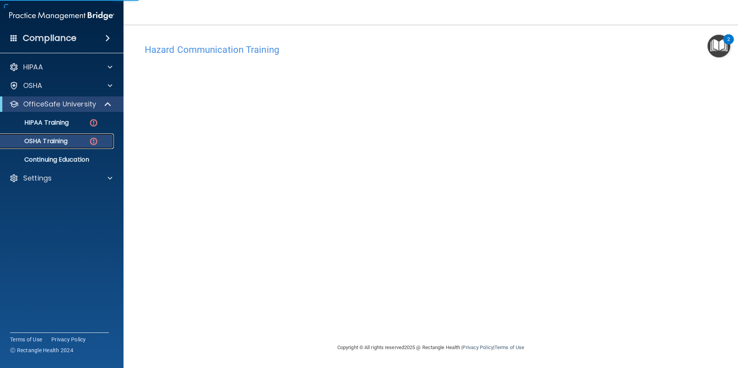
click at [56, 144] on p "OSHA Training" at bounding box center [36, 141] width 63 height 8
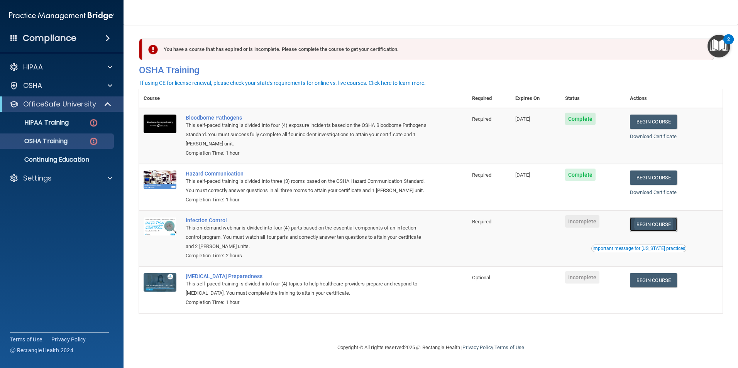
click at [660, 232] on link "Begin Course" at bounding box center [653, 224] width 47 height 14
click at [659, 232] on link "Begin Course" at bounding box center [653, 224] width 47 height 14
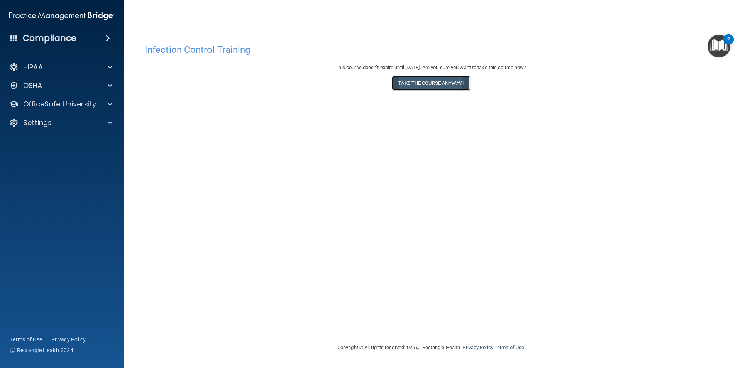
click at [426, 82] on button "Take the course anyway!" at bounding box center [431, 83] width 78 height 14
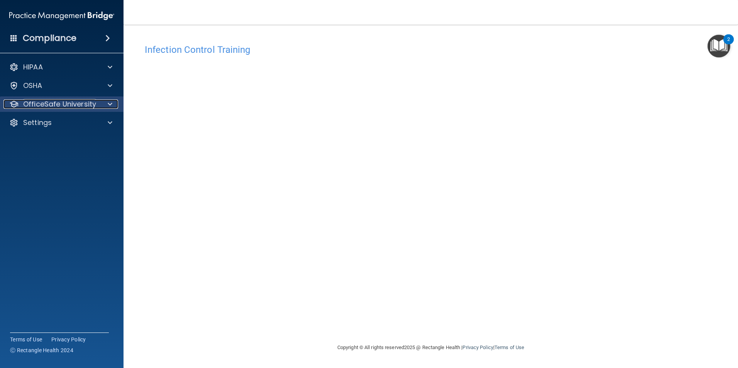
click at [57, 104] on p "OfficeSafe University" at bounding box center [59, 104] width 73 height 9
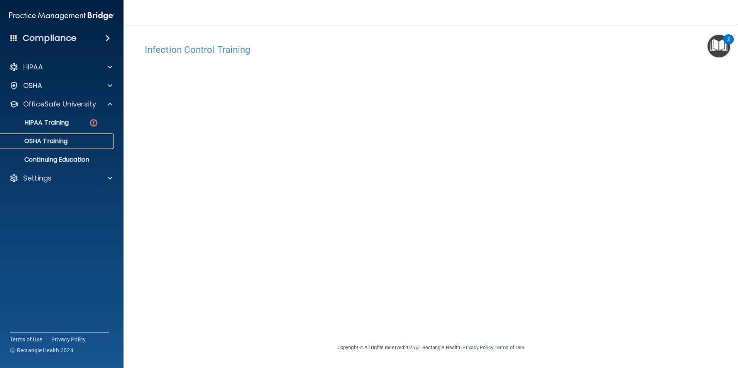
click at [61, 141] on p "OSHA Training" at bounding box center [36, 141] width 63 height 8
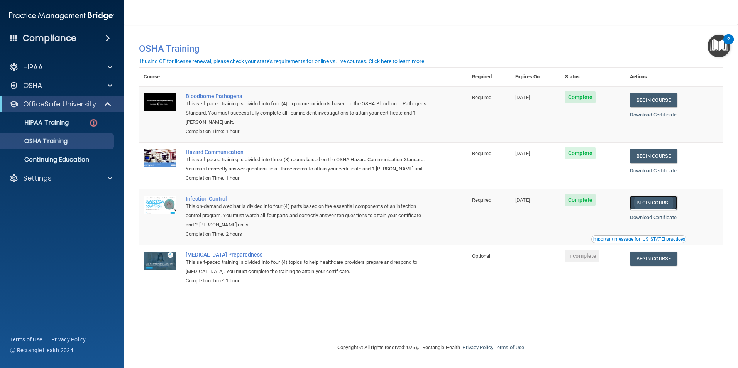
click at [647, 210] on link "Begin Course" at bounding box center [653, 203] width 47 height 14
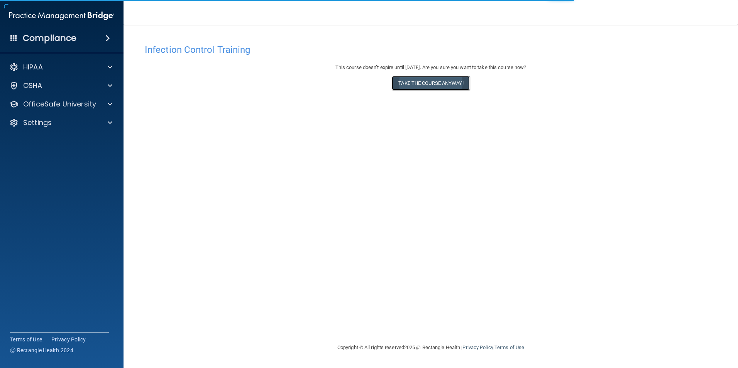
click at [429, 84] on button "Take the course anyway!" at bounding box center [431, 83] width 78 height 14
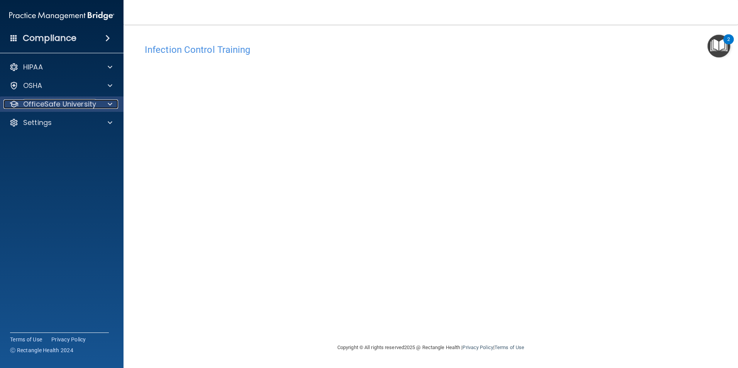
click at [108, 106] on span at bounding box center [110, 104] width 5 height 9
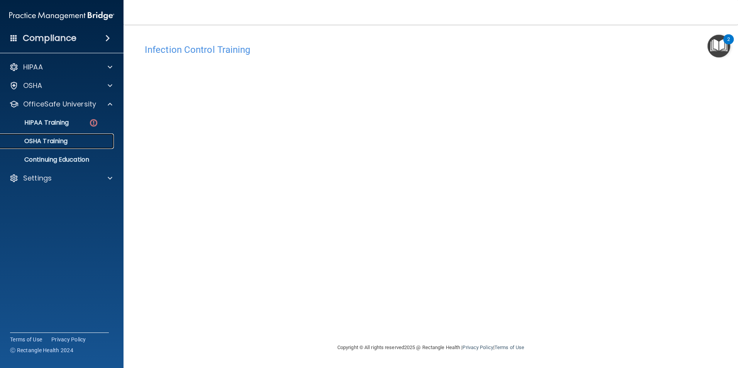
click at [83, 141] on div "OSHA Training" at bounding box center [57, 141] width 105 height 8
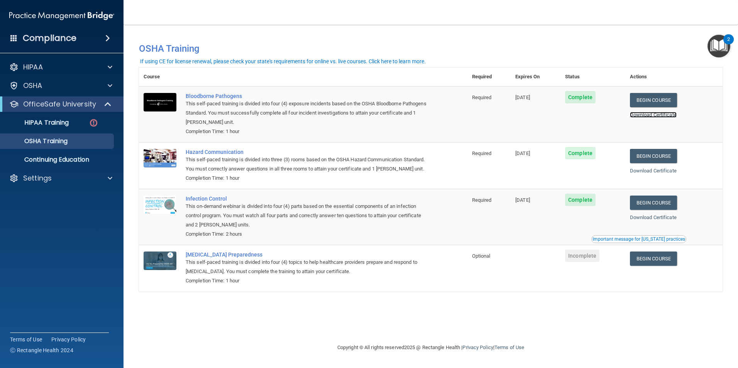
click at [667, 115] on link "Download Certificate" at bounding box center [653, 115] width 47 height 6
click at [662, 174] on link "Download Certificate" at bounding box center [653, 171] width 47 height 6
click at [662, 221] on link "Download Certificate" at bounding box center [653, 218] width 47 height 6
click at [651, 266] on link "Begin Course" at bounding box center [653, 259] width 47 height 14
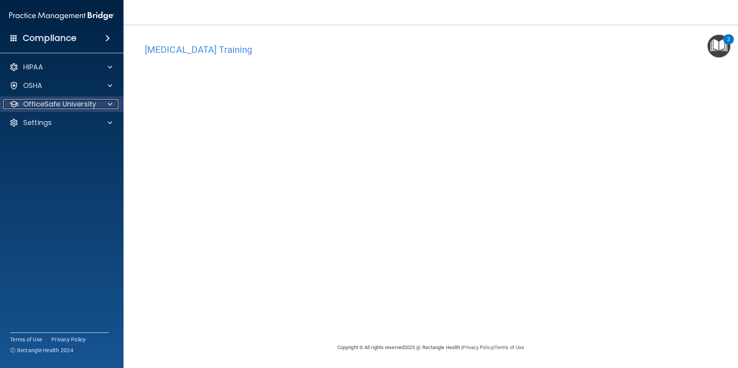
click at [109, 103] on span at bounding box center [110, 104] width 5 height 9
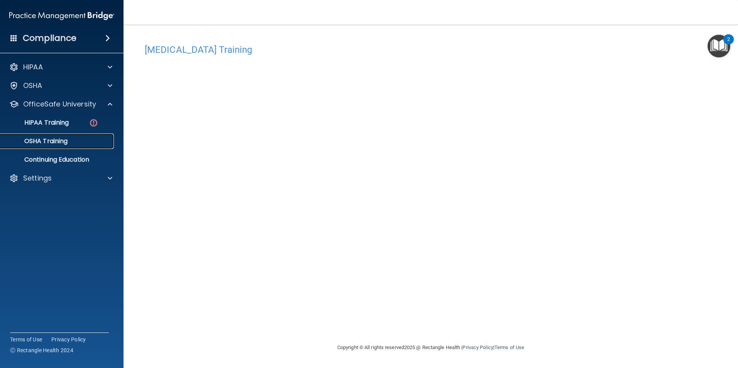
click at [76, 142] on div "OSHA Training" at bounding box center [57, 141] width 105 height 8
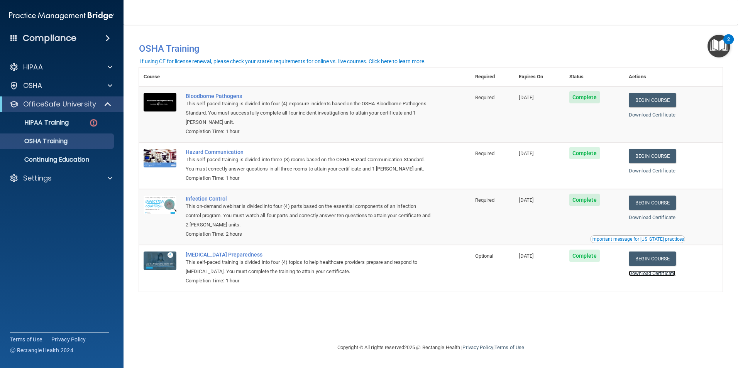
click at [654, 276] on link "Download Certificate" at bounding box center [652, 274] width 47 height 6
click at [75, 124] on div "HIPAA Training" at bounding box center [57, 123] width 105 height 8
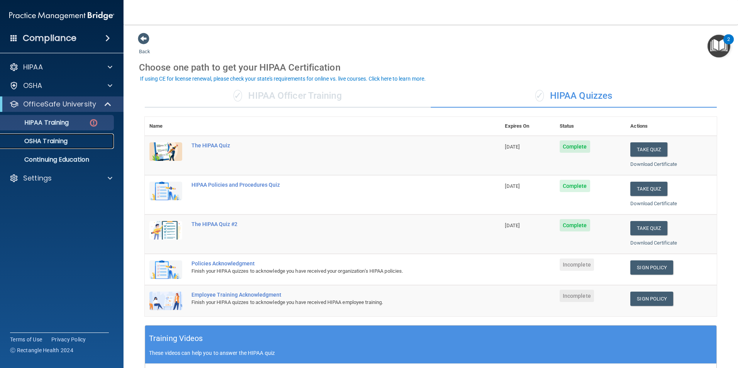
click at [70, 135] on link "OSHA Training" at bounding box center [53, 141] width 122 height 15
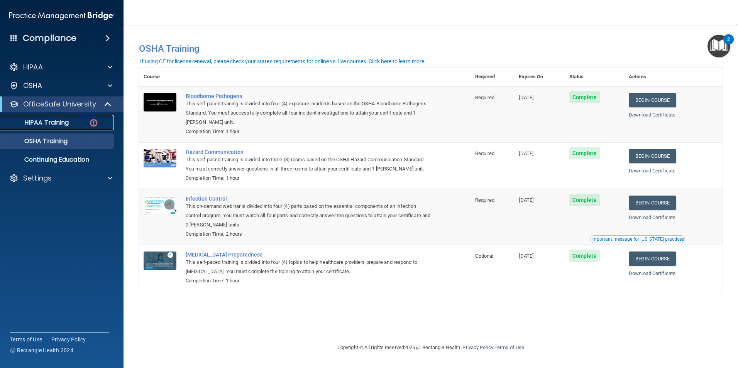
click at [59, 126] on p "HIPAA Training" at bounding box center [37, 123] width 64 height 8
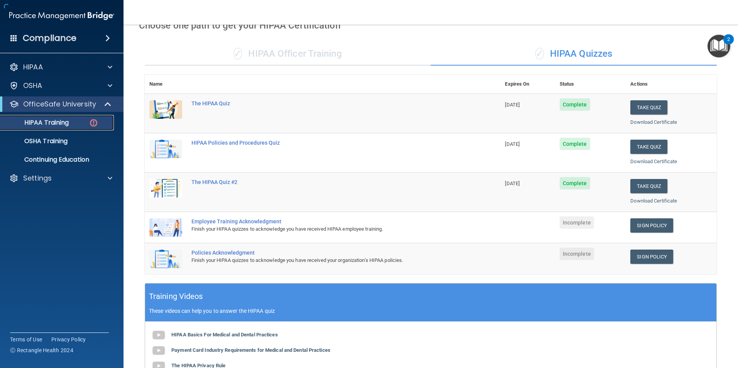
scroll to position [116, 0]
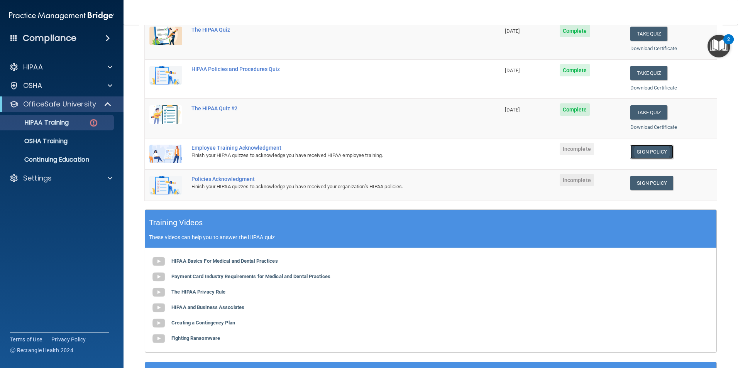
click at [631, 153] on link "Sign Policy" at bounding box center [652, 152] width 43 height 14
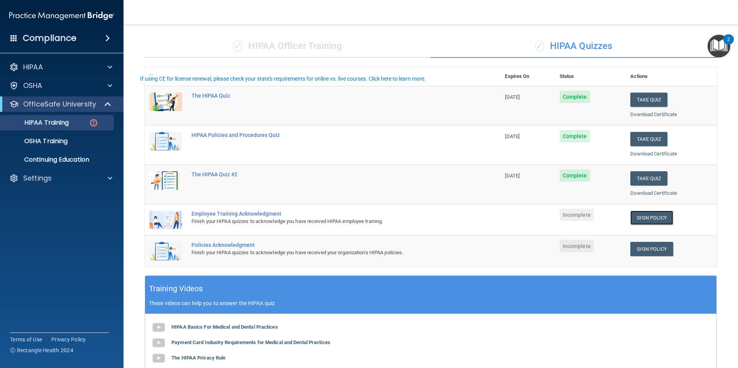
scroll to position [0, 0]
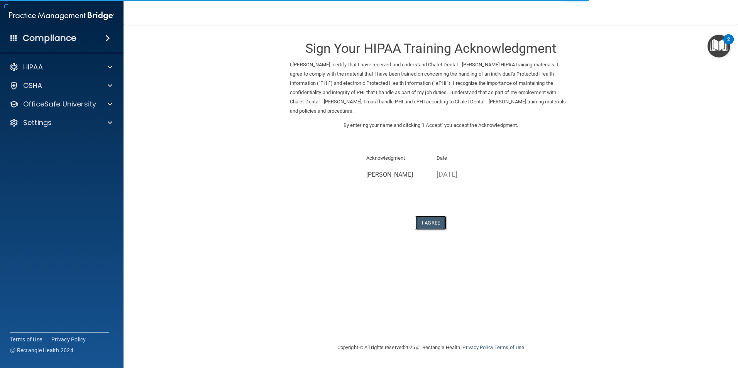
click at [427, 222] on button "I Agree" at bounding box center [431, 223] width 31 height 14
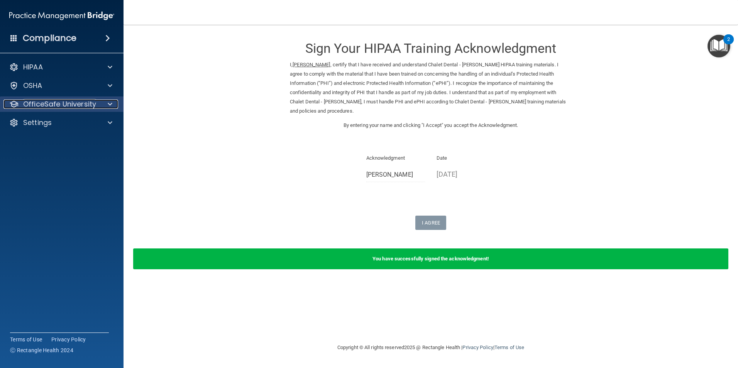
click at [68, 106] on p "OfficeSafe University" at bounding box center [59, 104] width 73 height 9
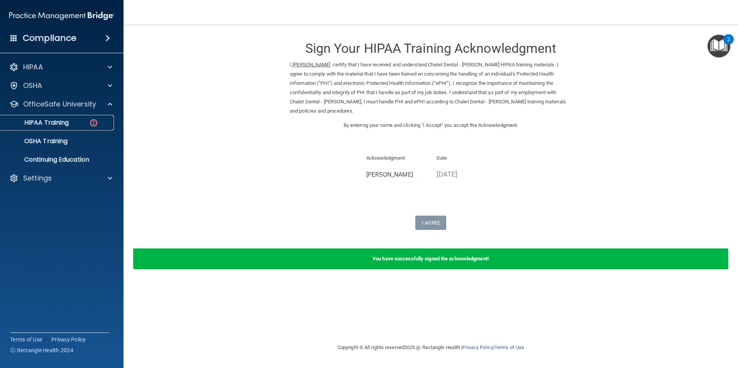
click at [83, 124] on div "HIPAA Training" at bounding box center [57, 123] width 105 height 8
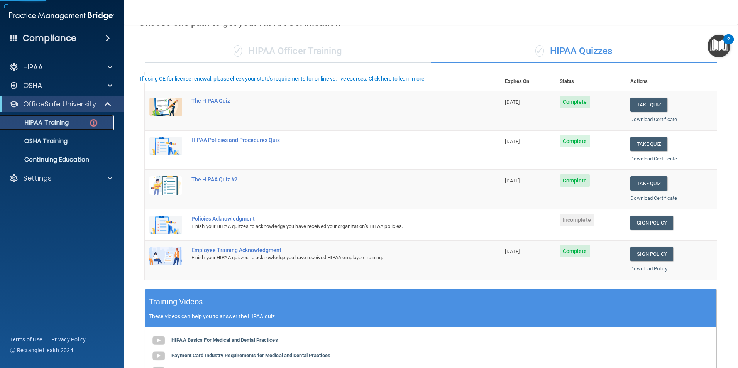
scroll to position [116, 0]
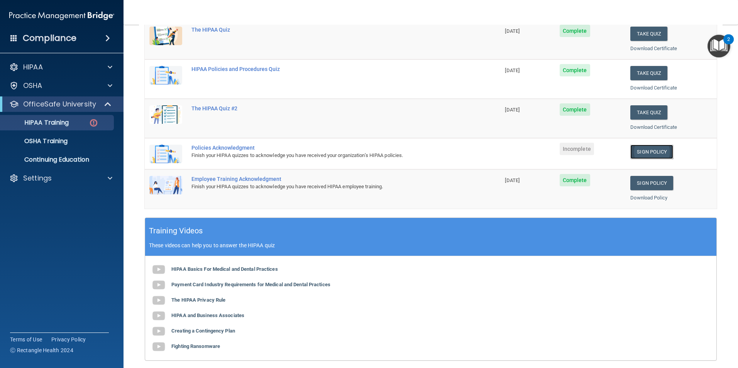
click at [645, 154] on link "Sign Policy" at bounding box center [652, 152] width 43 height 14
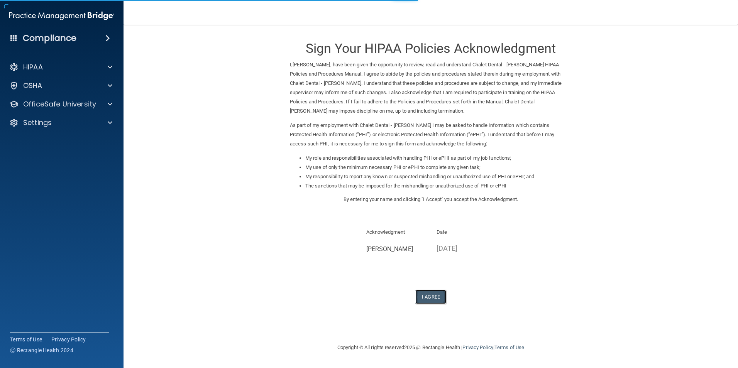
click at [437, 299] on button "I Agree" at bounding box center [431, 297] width 31 height 14
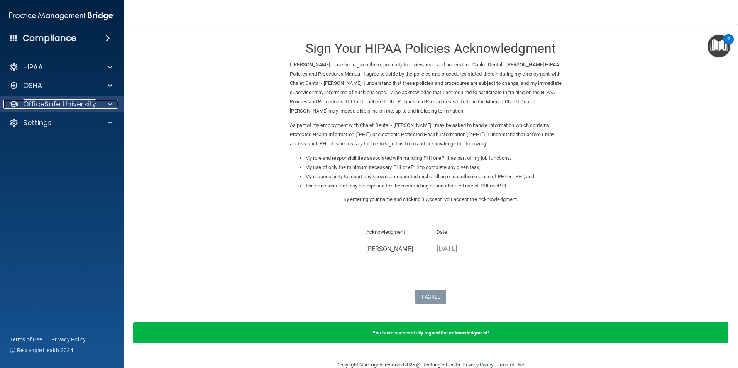
click at [67, 106] on p "OfficeSafe University" at bounding box center [59, 104] width 73 height 9
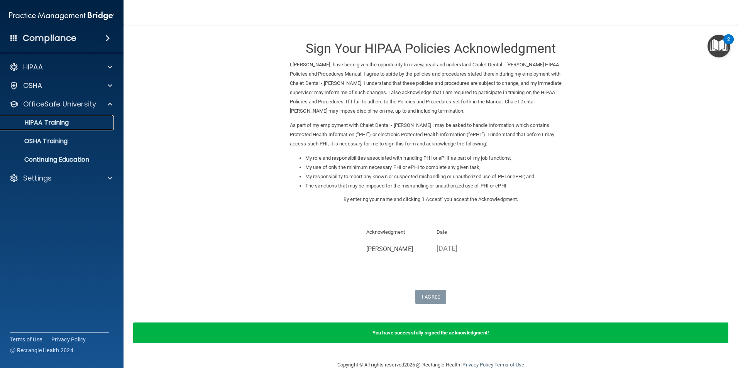
click at [64, 125] on p "HIPAA Training" at bounding box center [37, 123] width 64 height 8
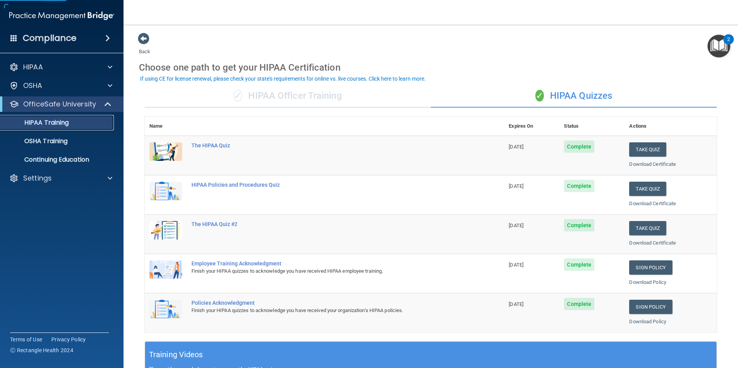
scroll to position [39, 0]
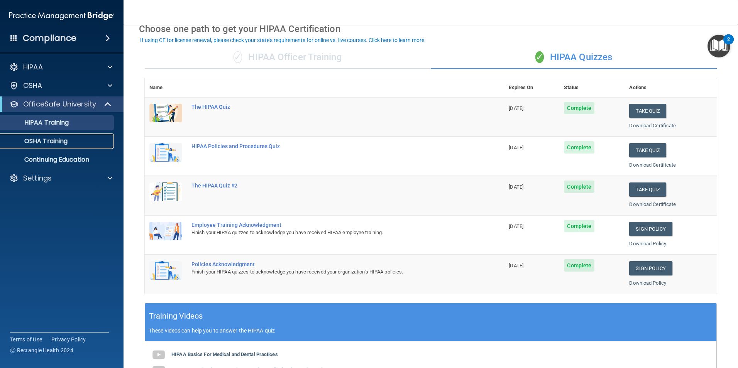
click at [83, 144] on div "OSHA Training" at bounding box center [57, 141] width 105 height 8
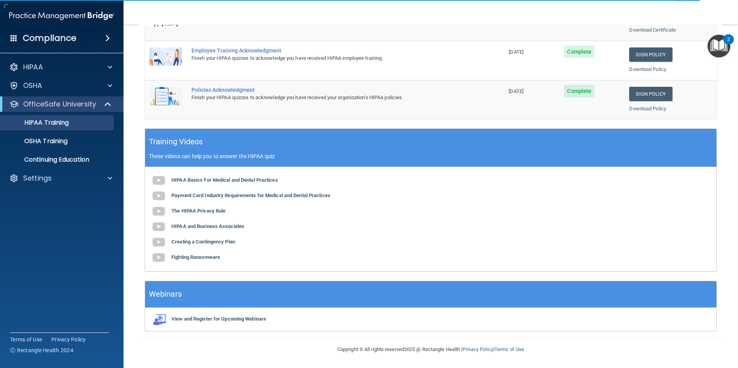
scroll to position [59, 0]
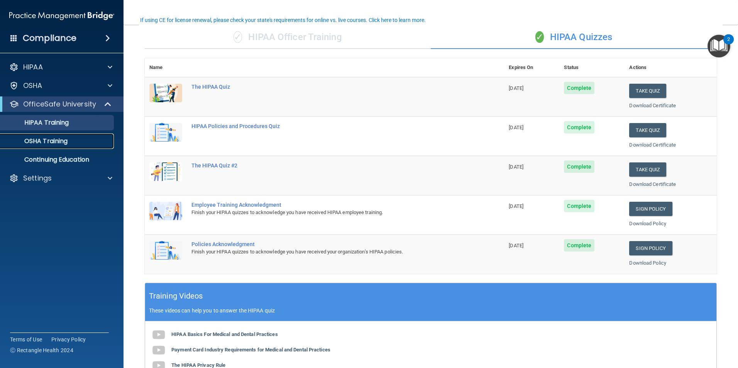
click at [73, 141] on div "OSHA Training" at bounding box center [57, 141] width 105 height 8
